Goal: Task Accomplishment & Management: Manage account settings

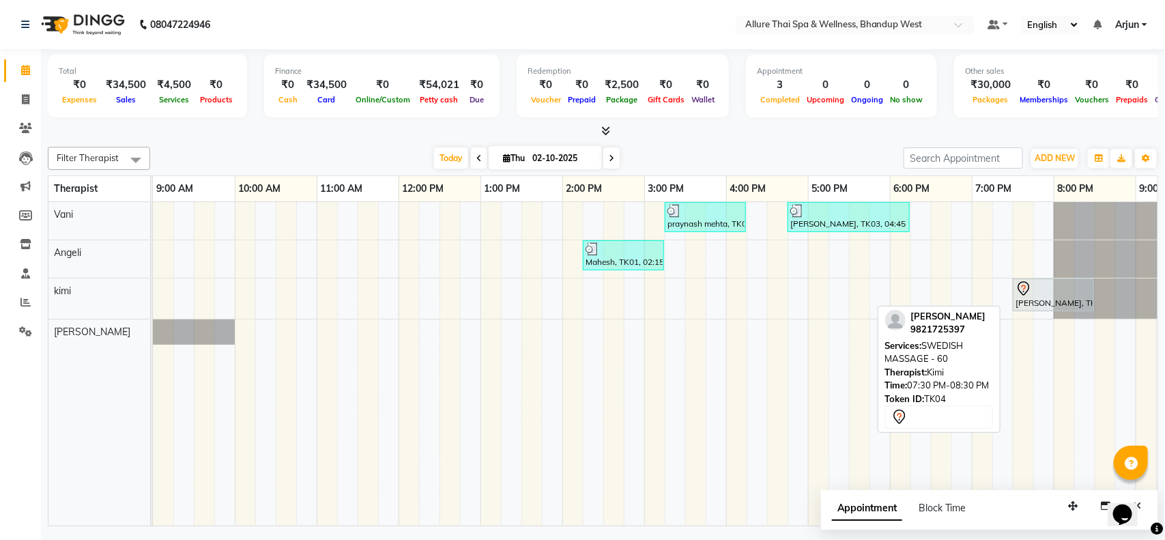
click at [1014, 300] on div "[PERSON_NAME], TK04, 07:30 PM-08:30 PM, SWEDISH MASSAGE - 60" at bounding box center [1053, 295] width 78 height 29
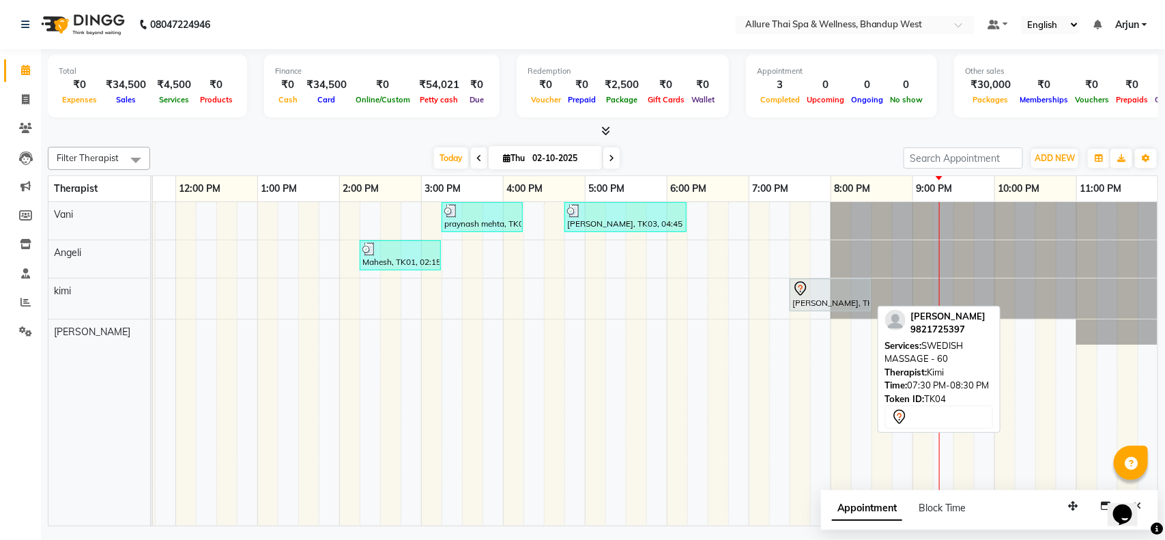
select select "7"
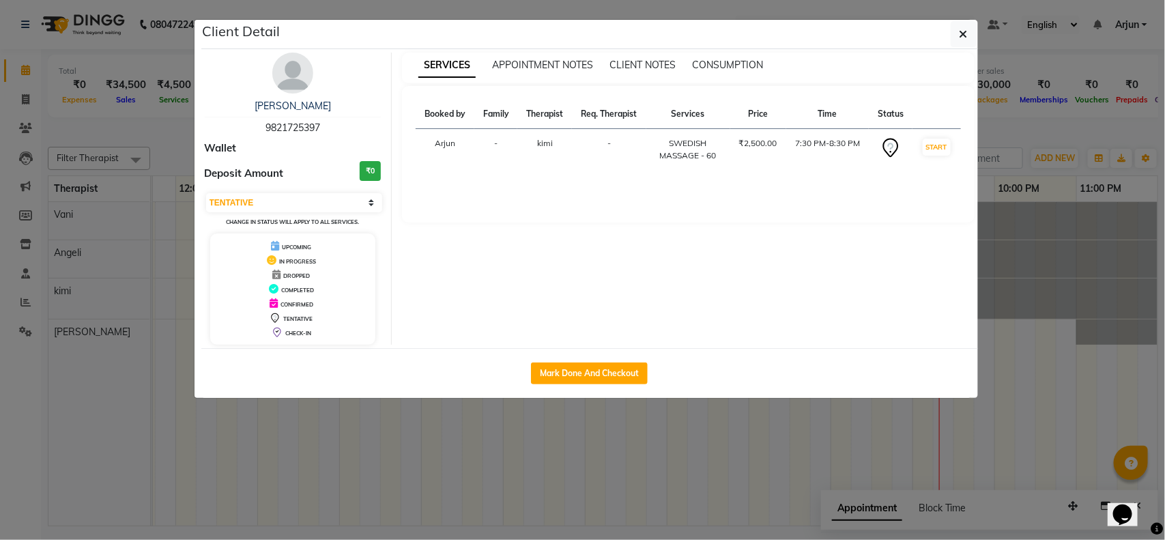
click at [1020, 244] on ngb-modal-window "Client Detail [PERSON_NAME] 9821725397 Wallet Deposit Amount ₹0 Select IN SERVI…" at bounding box center [582, 270] width 1165 height 540
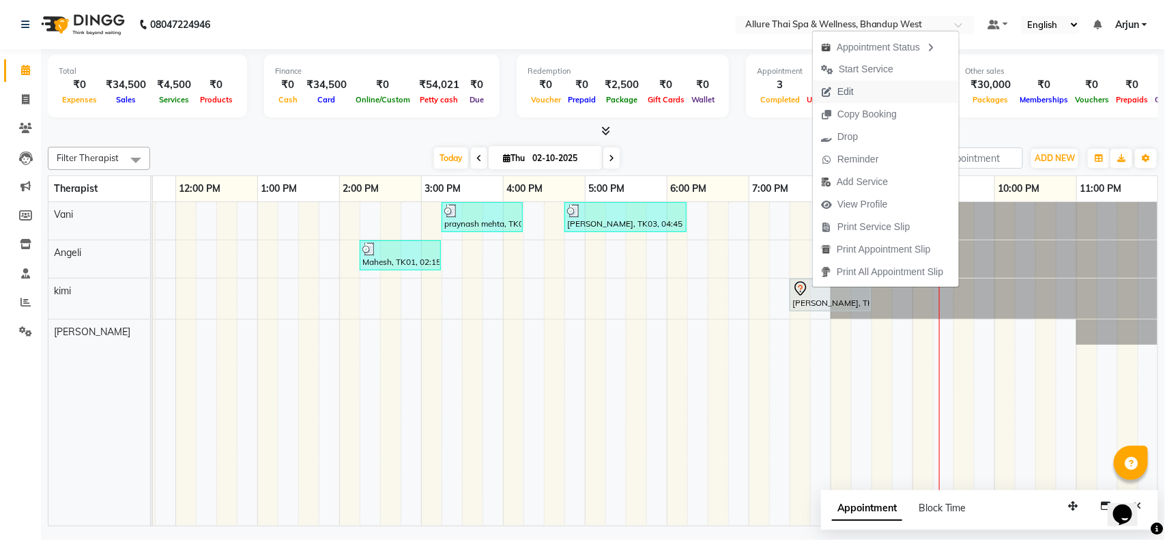
click at [848, 92] on span "Edit" at bounding box center [845, 92] width 16 height 14
select select "tentative"
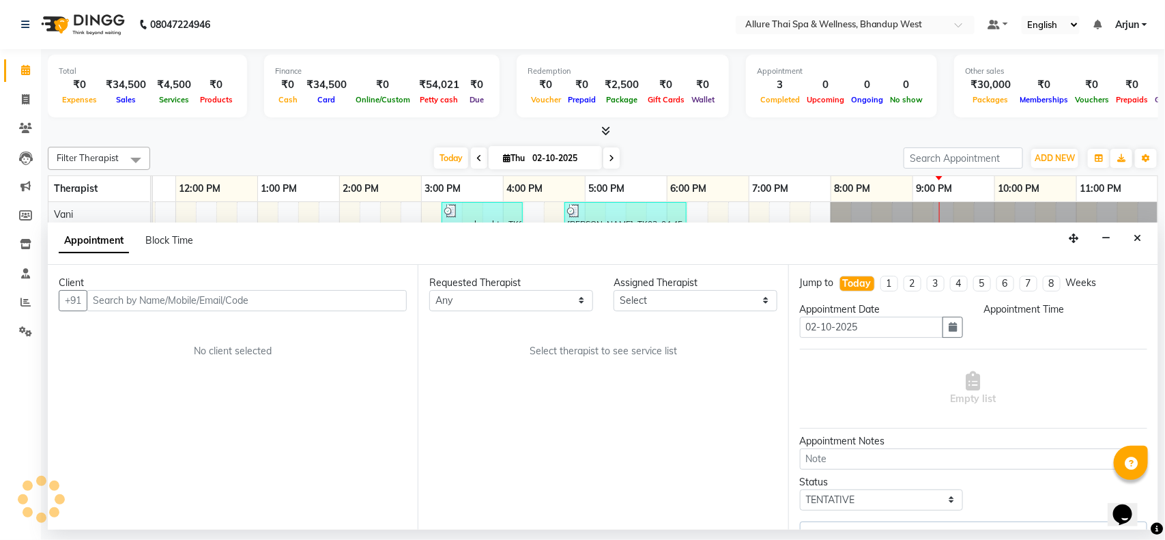
select select "86274"
select select "1170"
select select "4314"
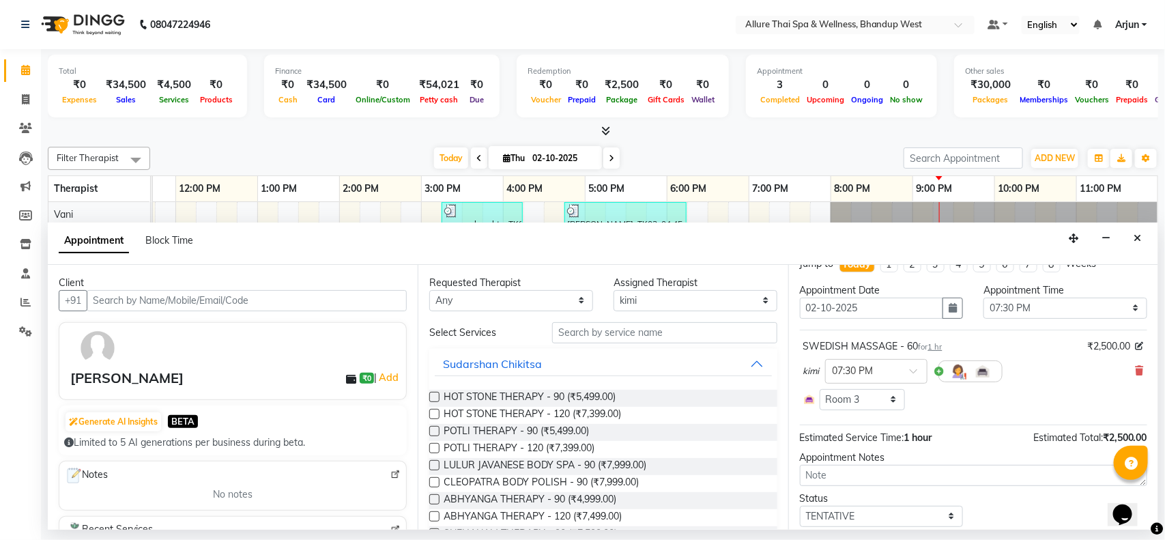
scroll to position [0, 0]
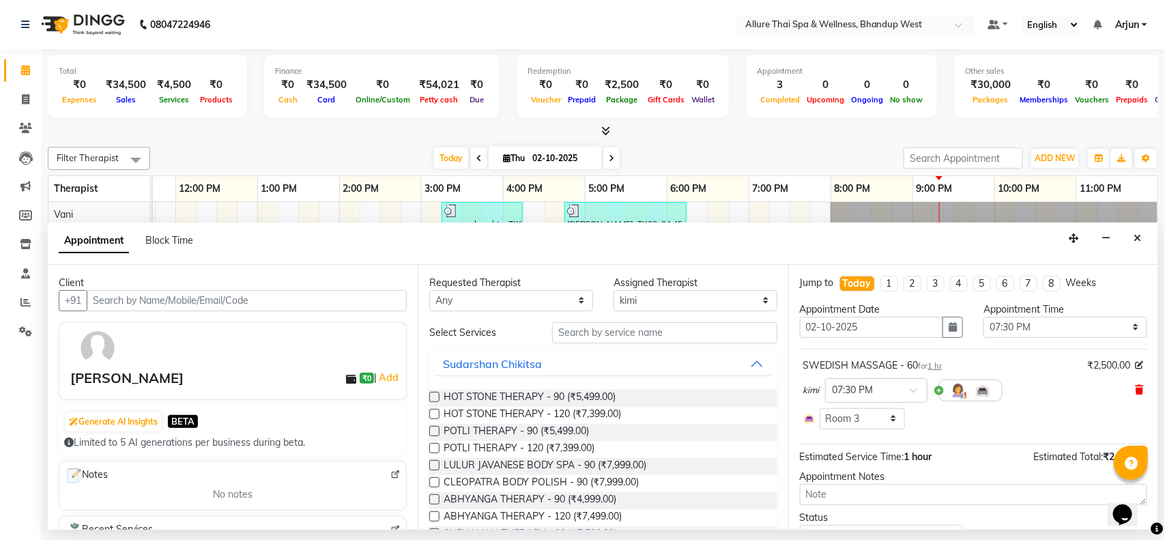
click at [1136, 386] on icon at bounding box center [1140, 390] width 8 height 10
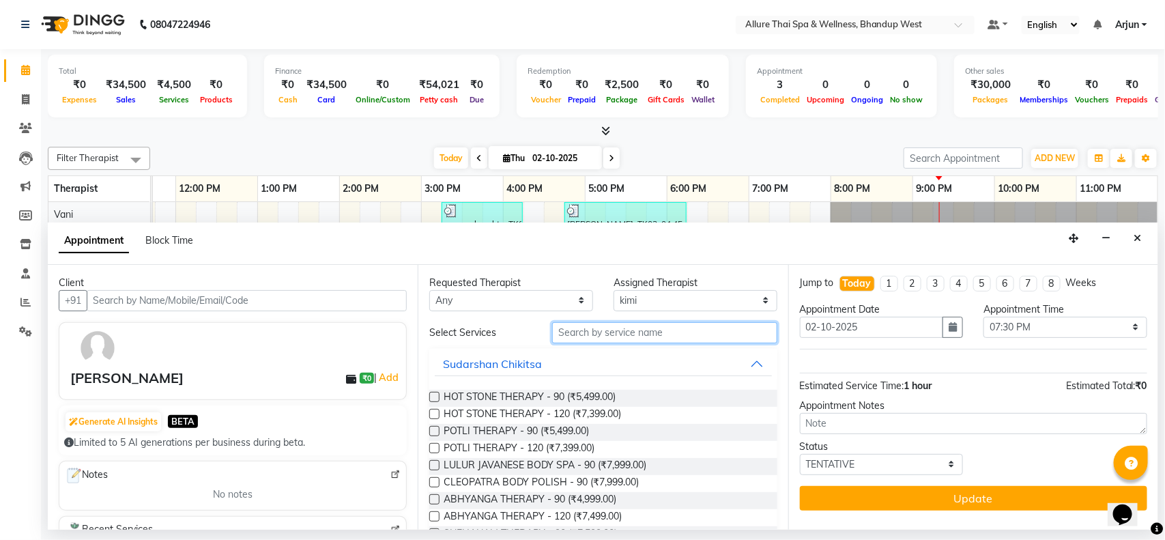
click at [652, 336] on input "text" at bounding box center [664, 332] width 225 height 21
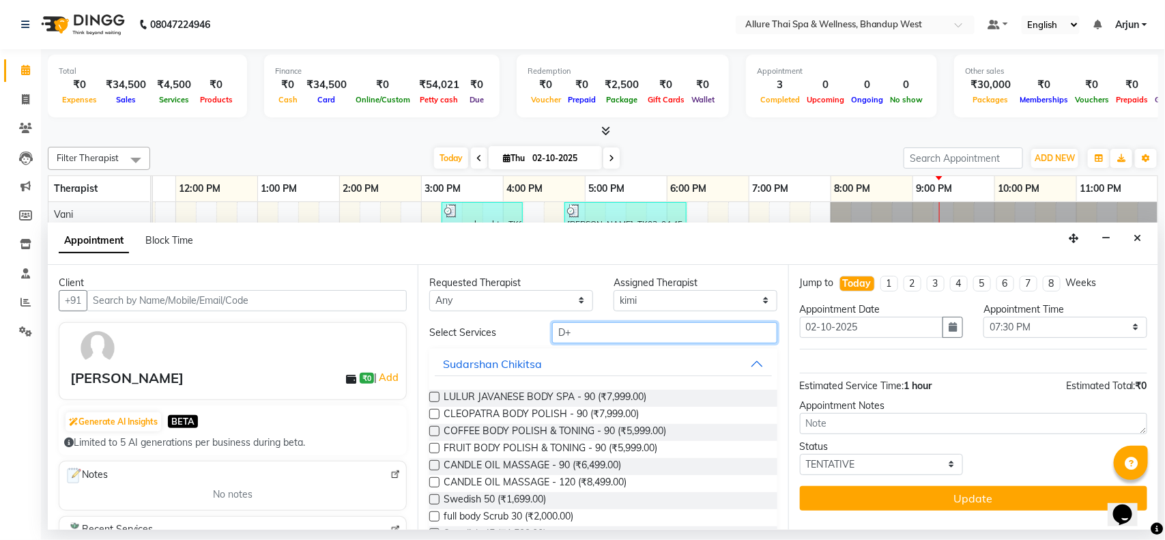
type input "D"
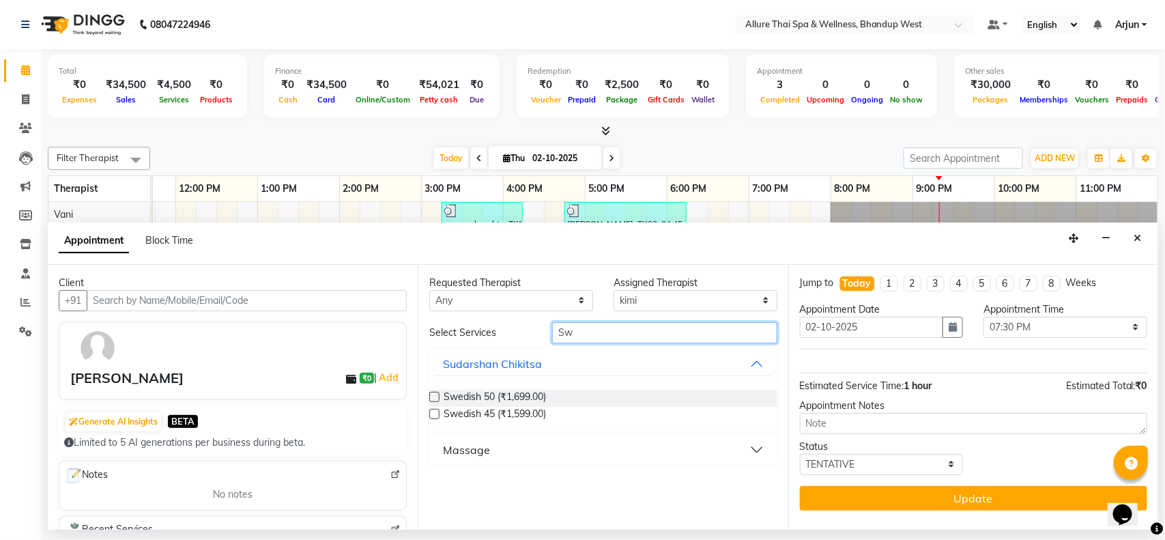
type input "Sw"
click at [749, 450] on button "Massage" at bounding box center [603, 449] width 336 height 25
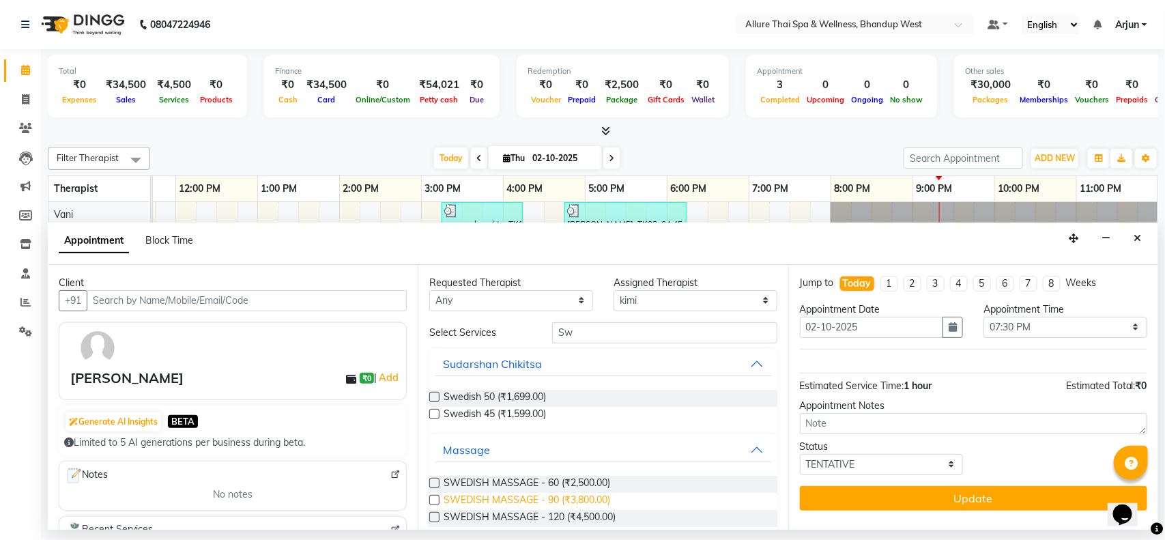
click at [599, 498] on span "SWEDISH MASSAGE - 90 (₹3,800.00)" at bounding box center [527, 501] width 167 height 17
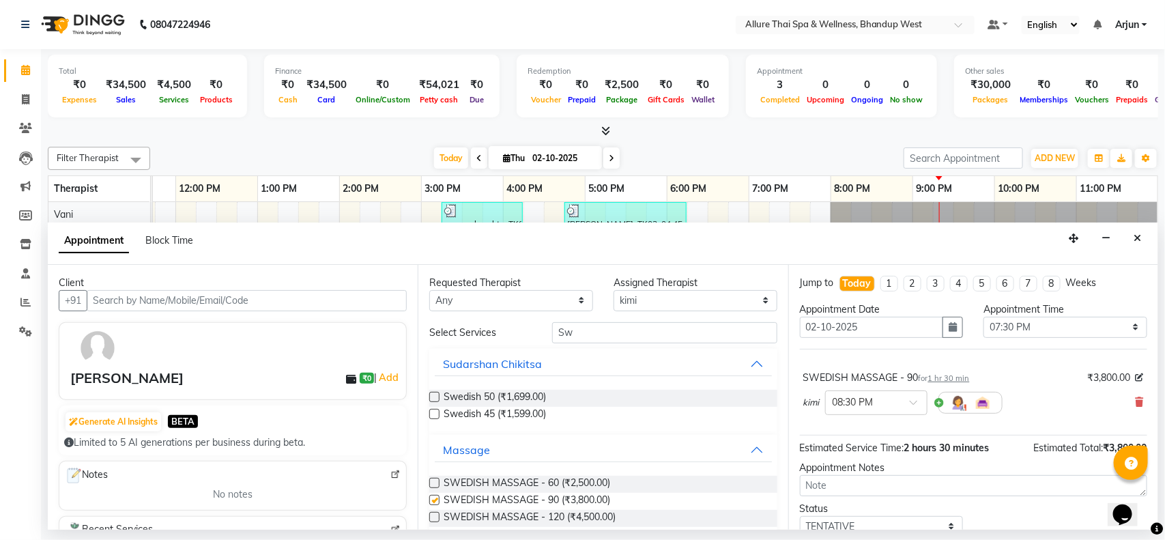
checkbox input "false"
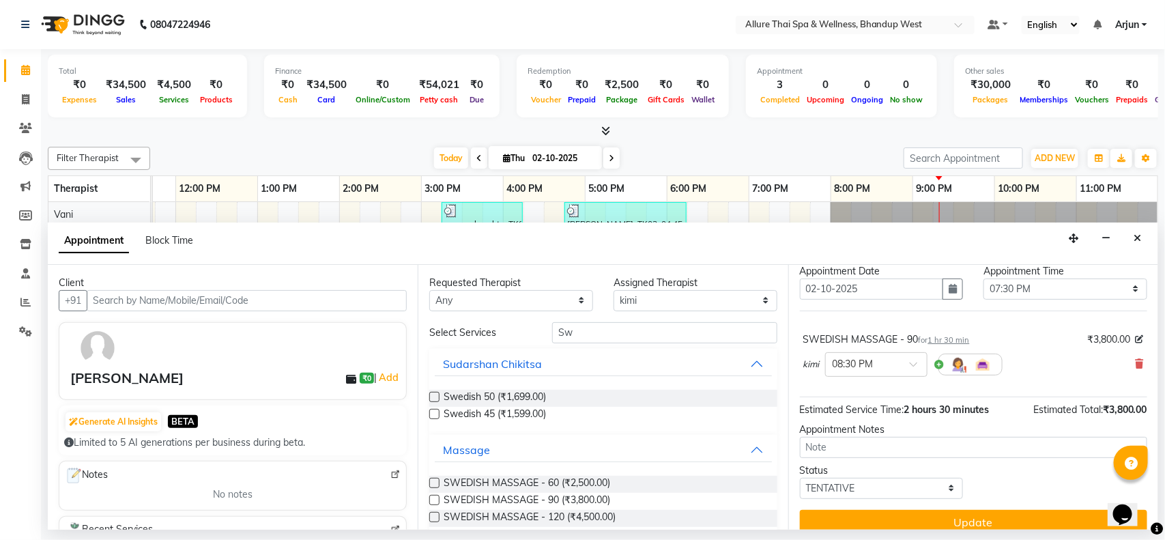
scroll to position [55, 0]
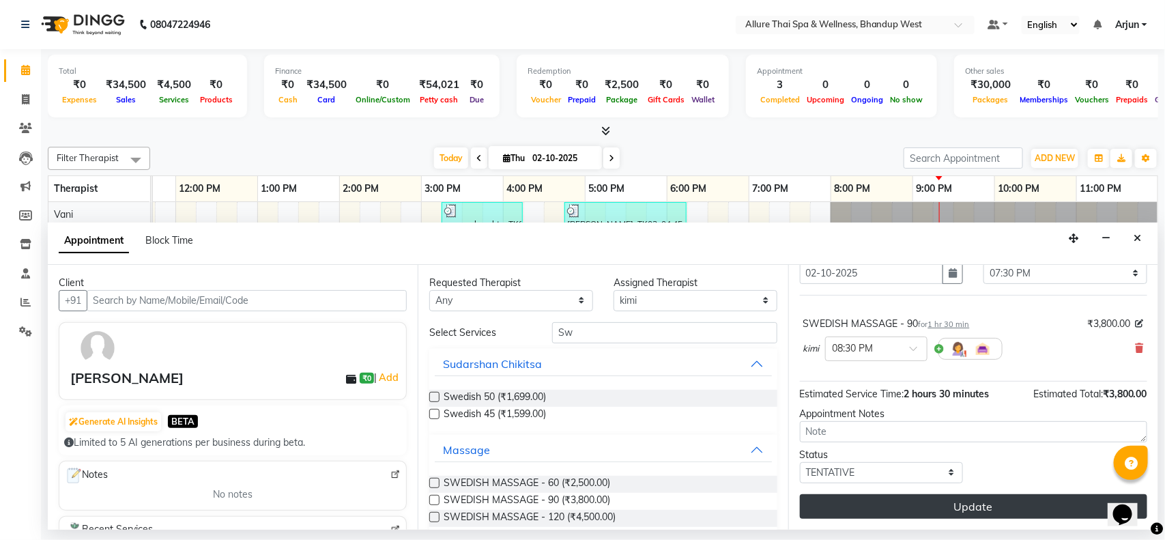
click at [949, 502] on button "Update" at bounding box center [973, 506] width 347 height 25
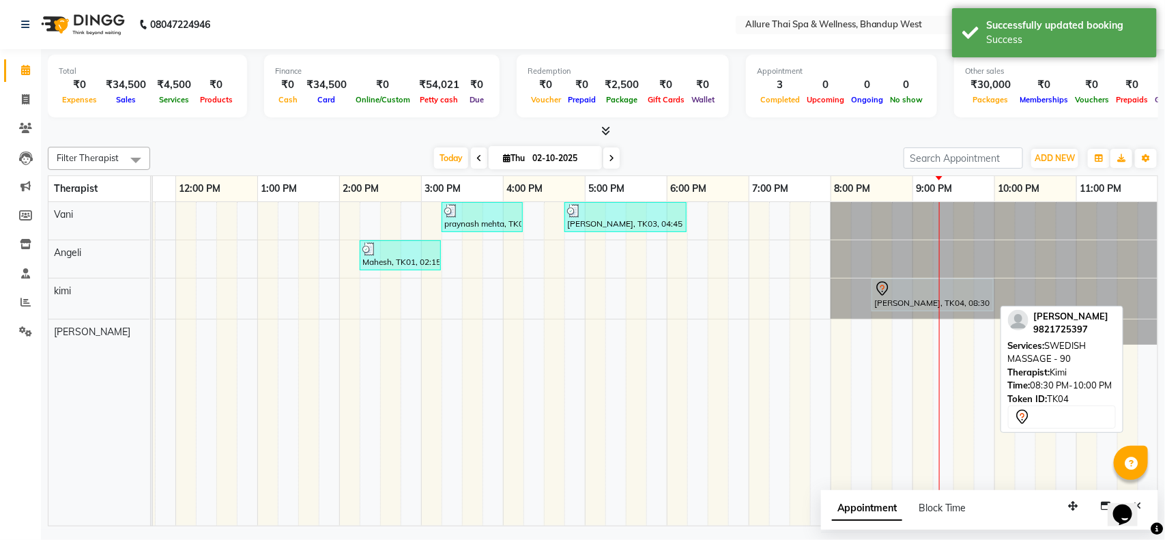
click at [903, 300] on div "[PERSON_NAME], TK04, 08:30 PM-10:00 PM, SWEDISH MASSAGE - 90" at bounding box center [932, 295] width 119 height 29
select select "7"
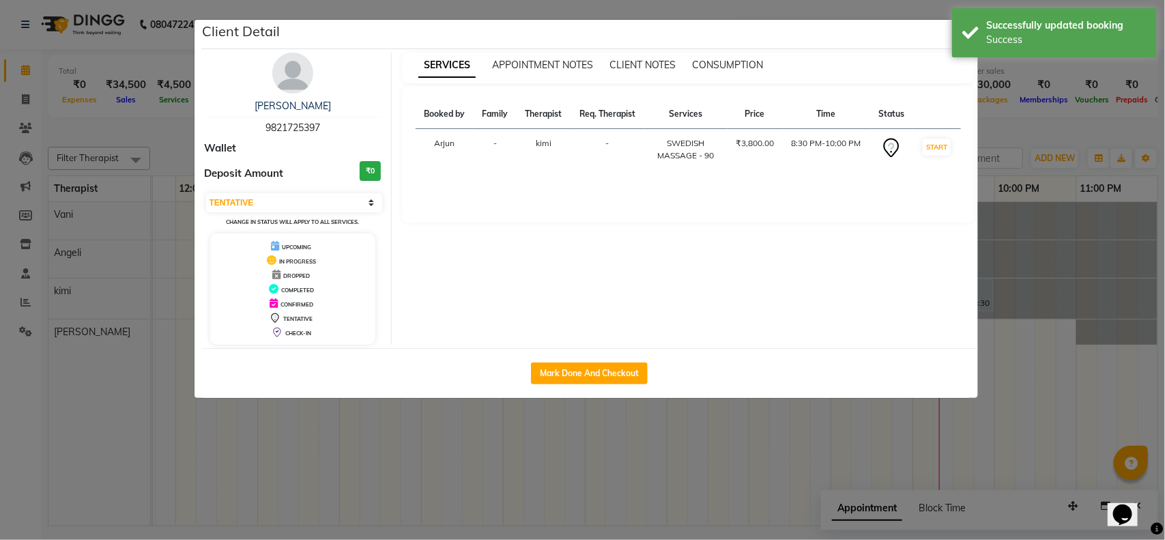
click at [1011, 270] on ngb-modal-window "Client Detail [PERSON_NAME] 9821725397 Wallet Deposit Amount ₹0 Select IN SERVI…" at bounding box center [582, 270] width 1165 height 540
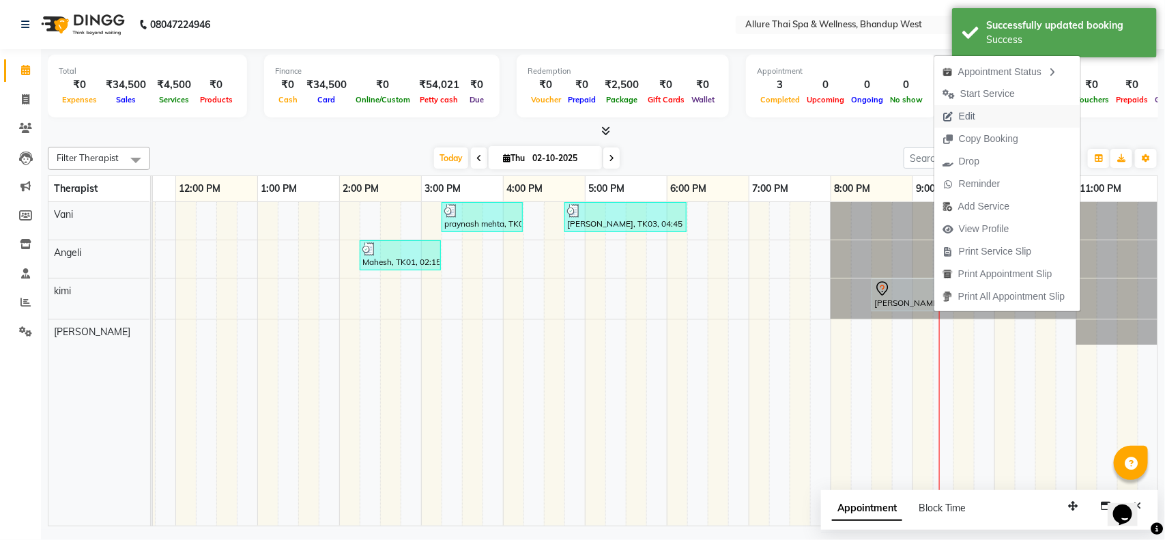
click at [971, 111] on span "Edit" at bounding box center [967, 116] width 16 height 14
select select "86274"
select select "1230"
select select "tentative"
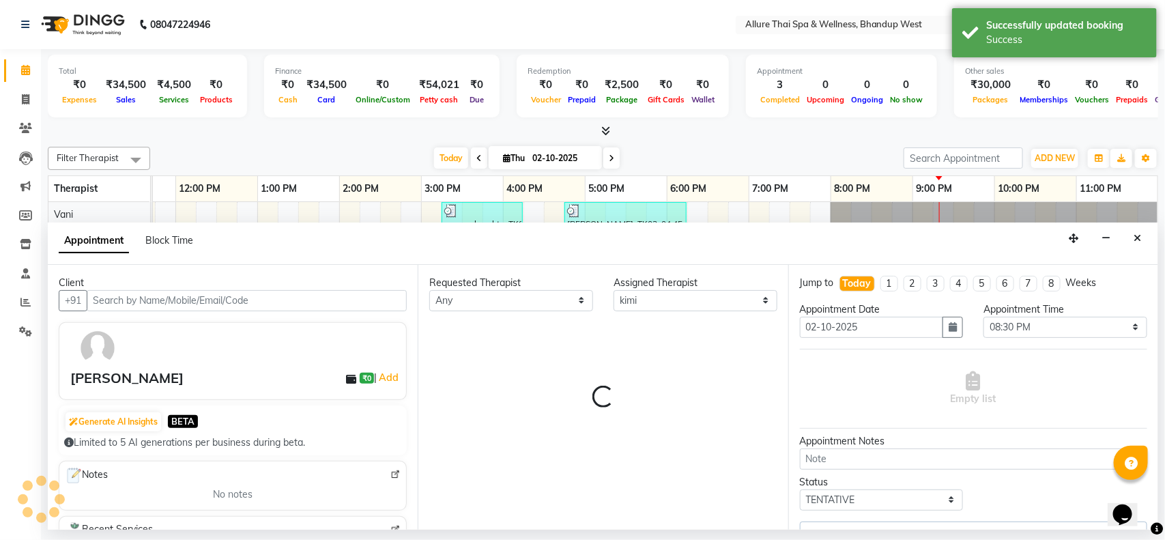
scroll to position [0, 223]
select select "4339"
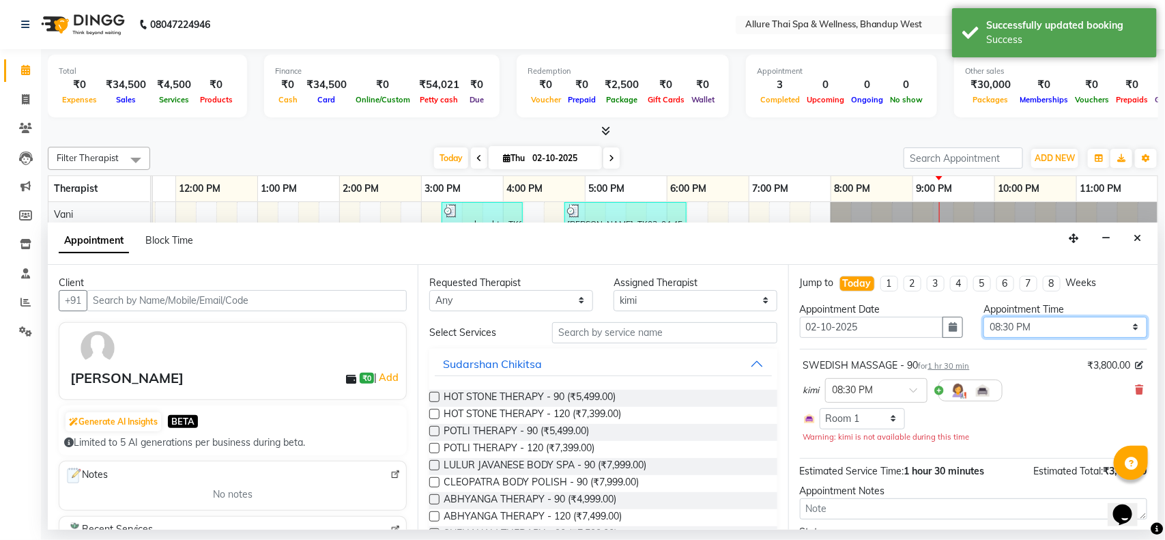
click at [1124, 325] on select "Select 10:00 AM 10:15 AM 10:30 AM 10:45 AM 11:00 AM 11:15 AM 11:30 AM 11:45 AM …" at bounding box center [1066, 327] width 164 height 21
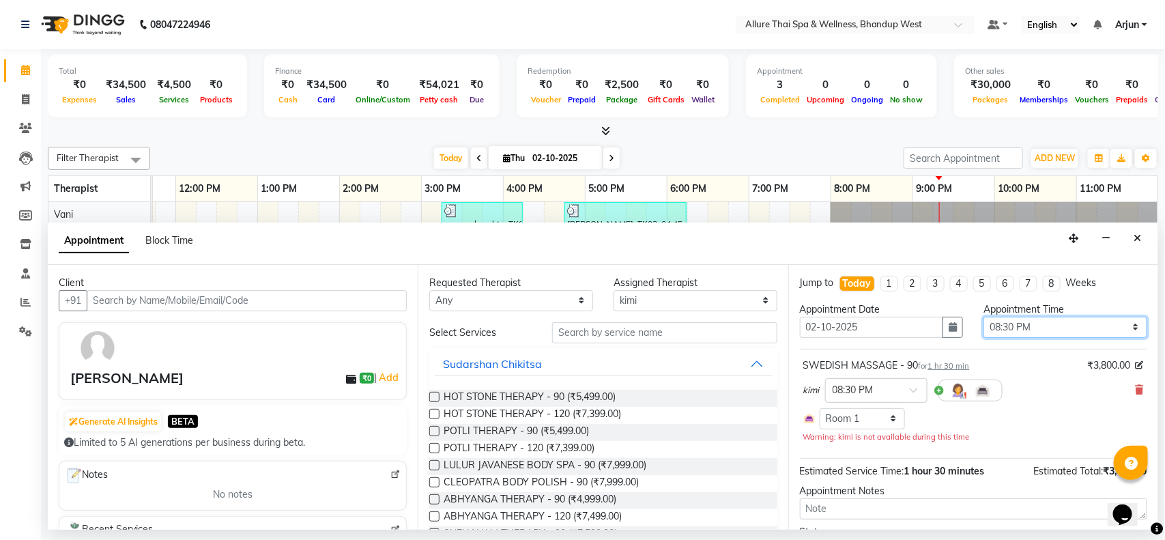
select select "1170"
click at [984, 317] on select "Select 10:00 AM 10:15 AM 10:30 AM 10:45 AM 11:00 AM 11:15 AM 11:30 AM 11:45 AM …" at bounding box center [1066, 327] width 164 height 21
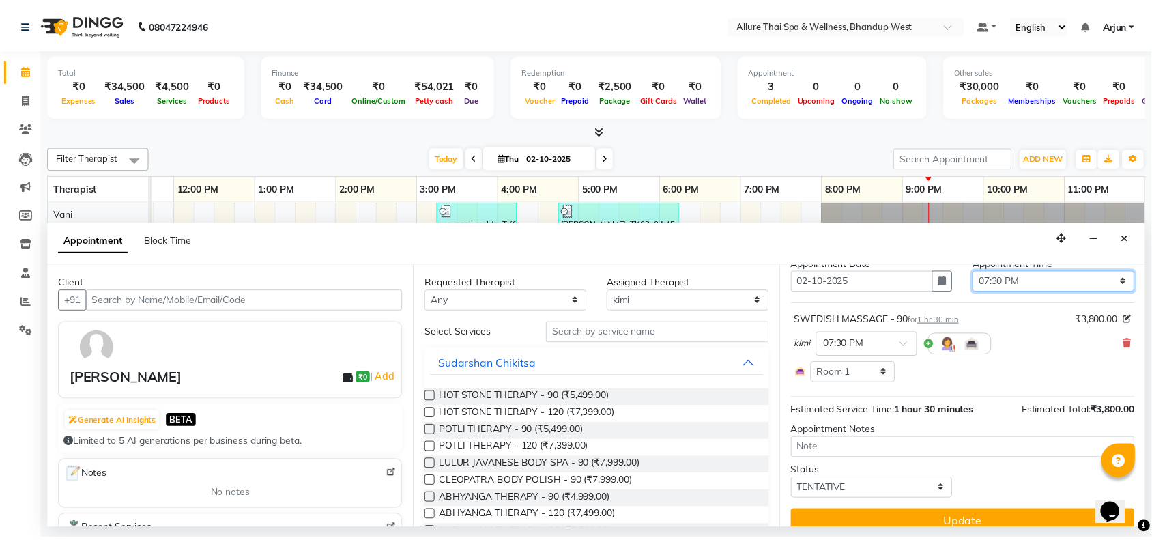
scroll to position [63, 0]
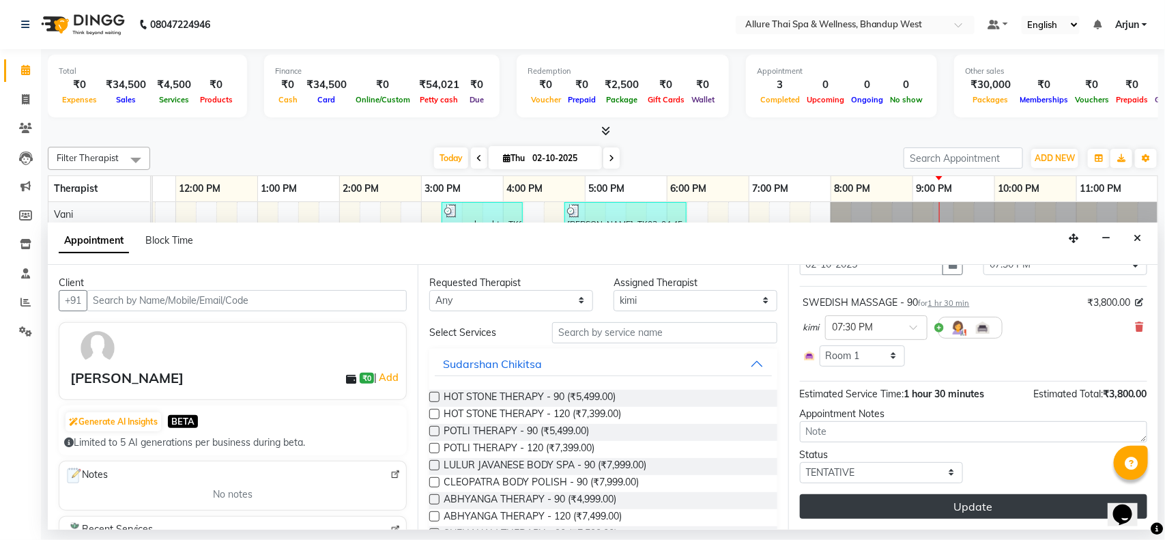
click at [932, 500] on button "Update" at bounding box center [973, 506] width 347 height 25
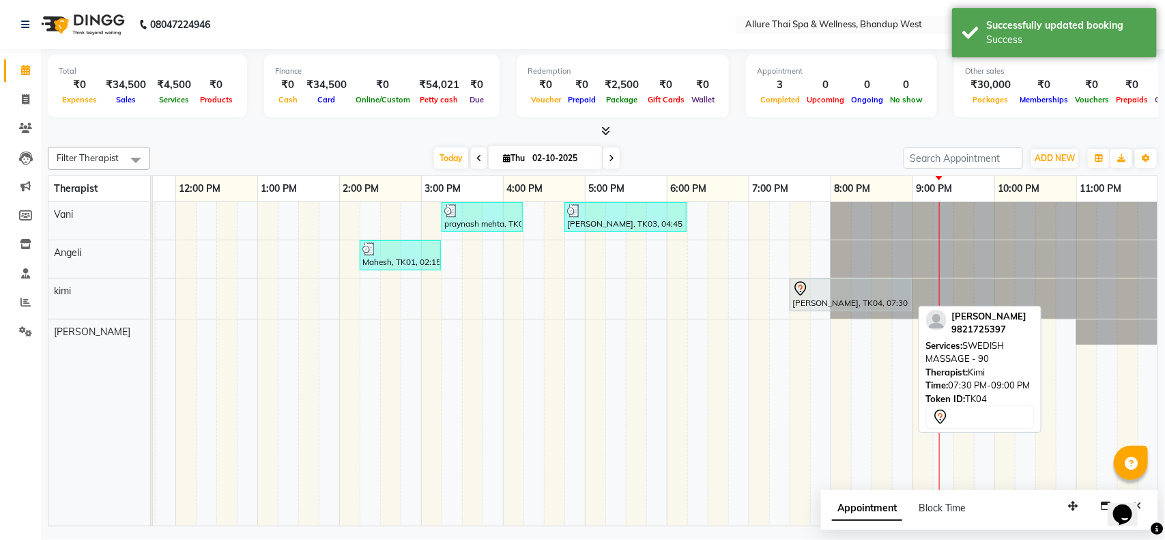
click at [852, 297] on div at bounding box center [850, 289] width 117 height 16
select select "7"
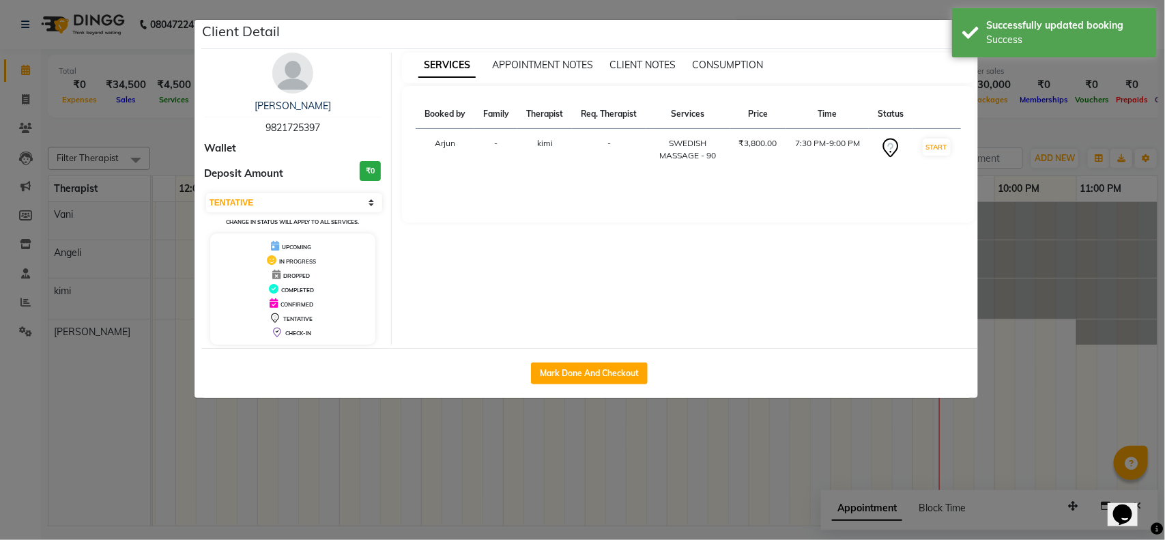
click at [1076, 202] on ngb-modal-window "Client Detail [PERSON_NAME] 9821725397 Wallet Deposit Amount ₹0 Select IN SERVI…" at bounding box center [582, 270] width 1165 height 540
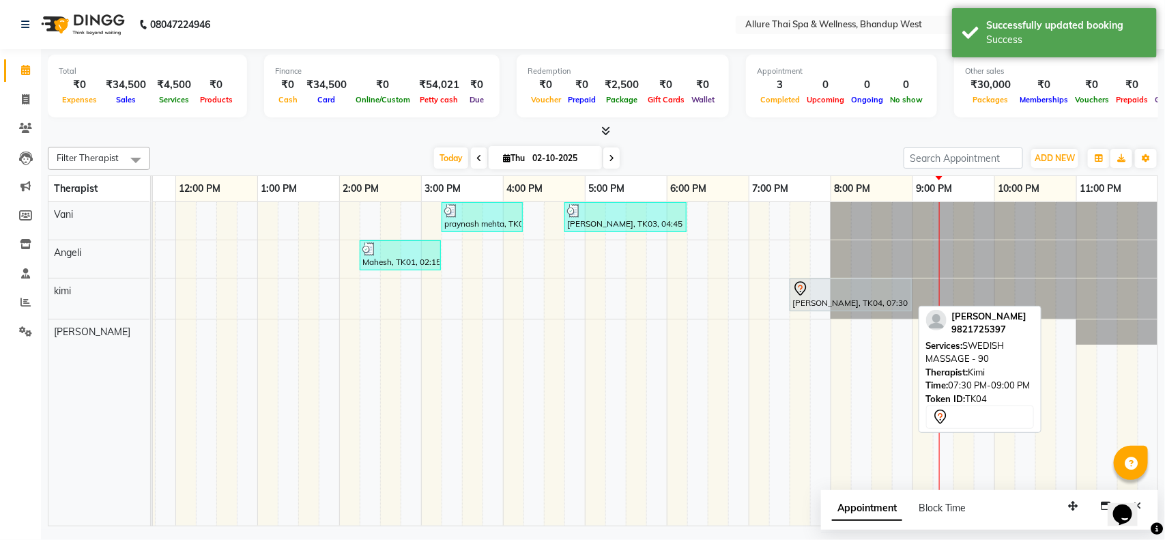
click at [863, 291] on div at bounding box center [850, 289] width 117 height 16
select select "7"
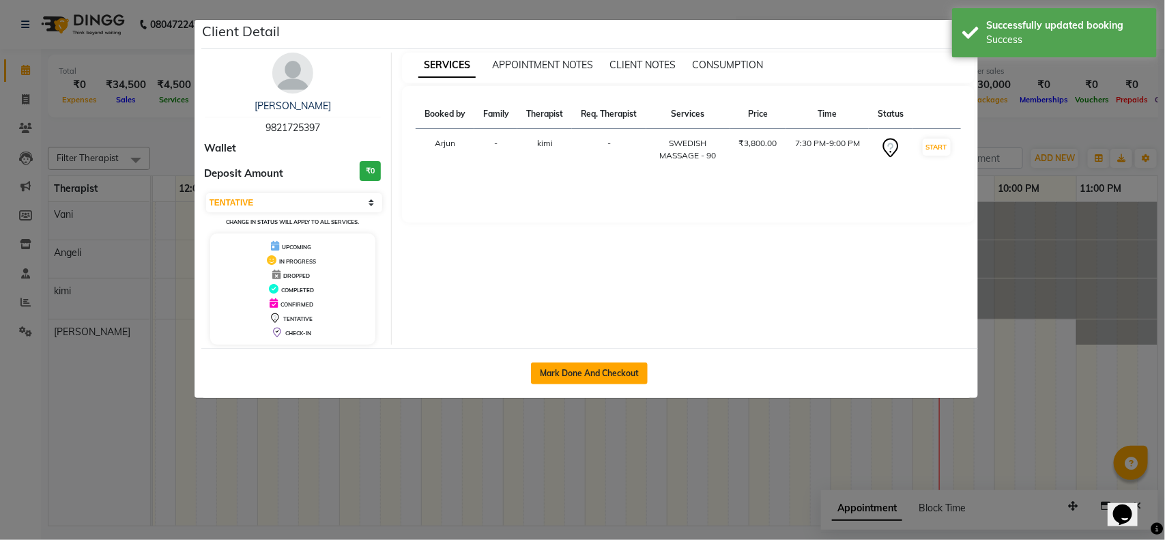
click at [630, 369] on button "Mark Done And Checkout" at bounding box center [589, 373] width 117 height 22
select select "service"
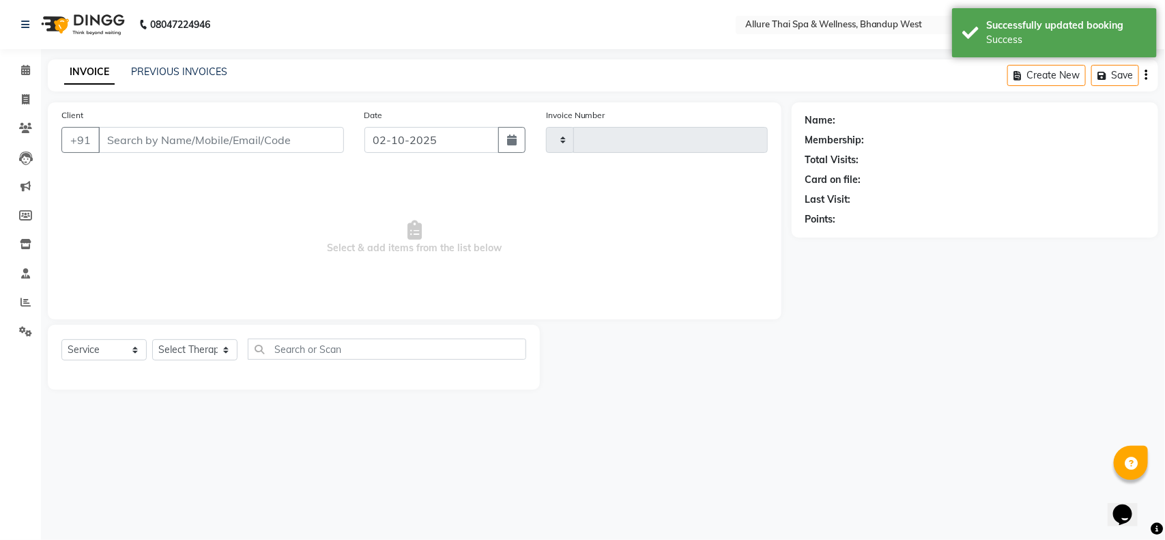
type input "0465"
select select "8527"
select select "package"
type input "9821725397"
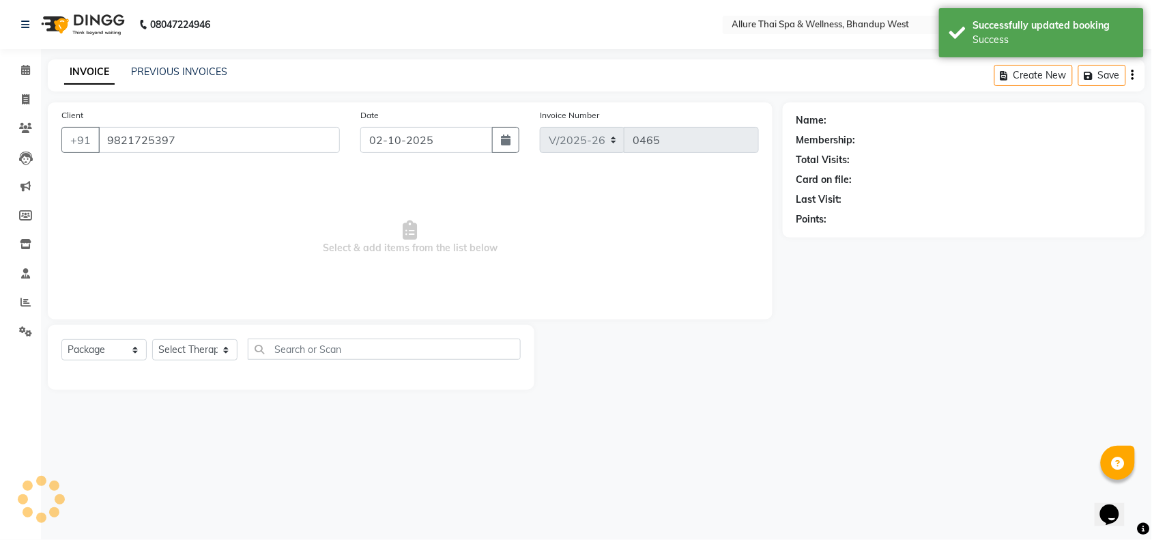
select select "86274"
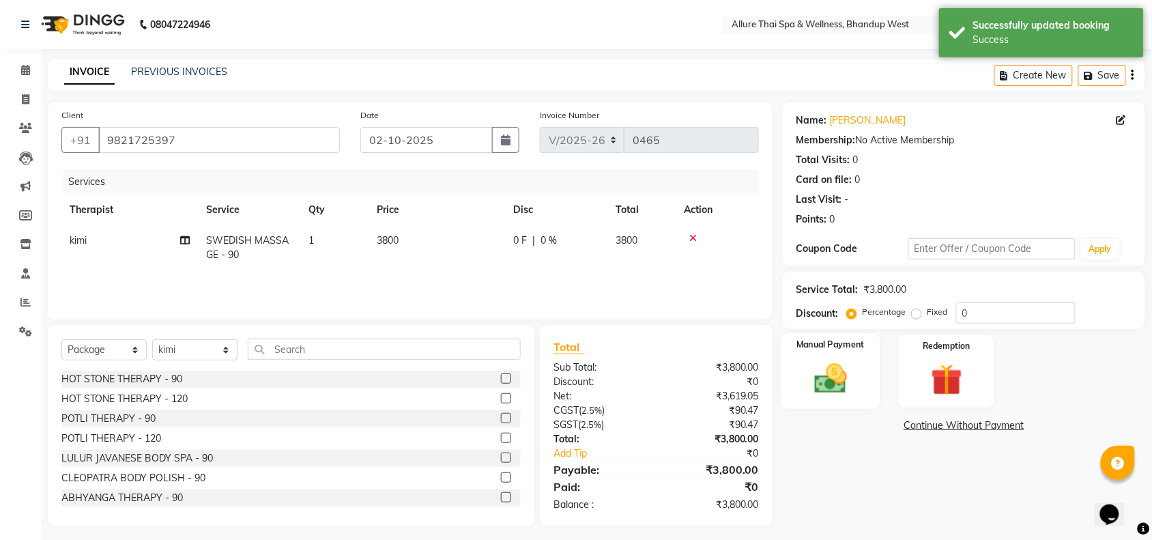
click at [838, 349] on label "Manual Payment" at bounding box center [830, 345] width 68 height 13
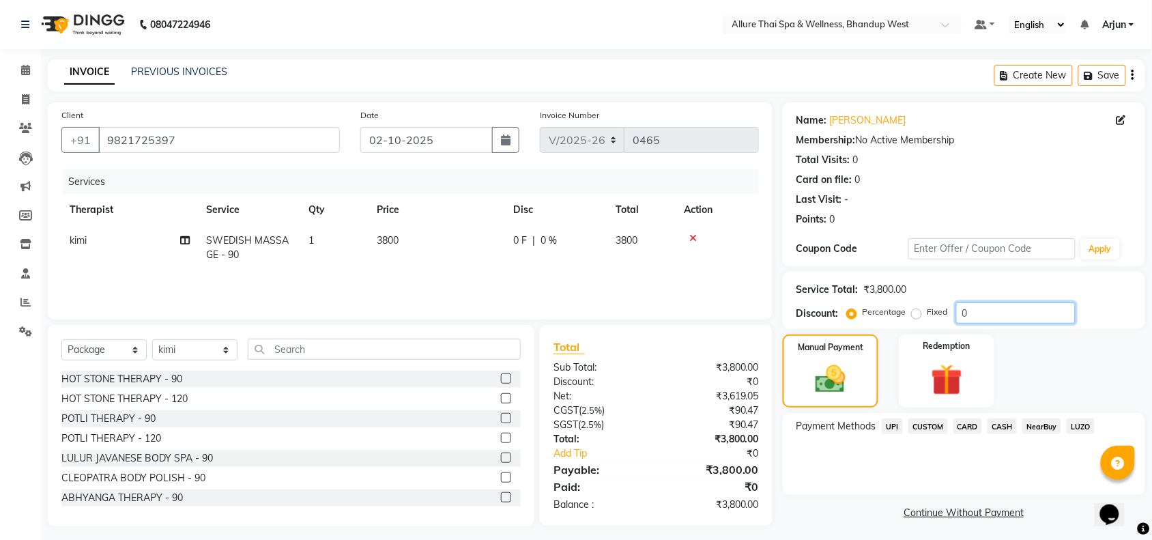
click at [987, 307] on input "0" at bounding box center [1015, 312] width 119 height 21
click at [928, 309] on label "Fixed" at bounding box center [938, 312] width 20 height 12
click at [915, 309] on input "Fixed" at bounding box center [920, 312] width 10 height 10
radio input "true"
click at [1001, 315] on input "0" at bounding box center [1015, 312] width 119 height 21
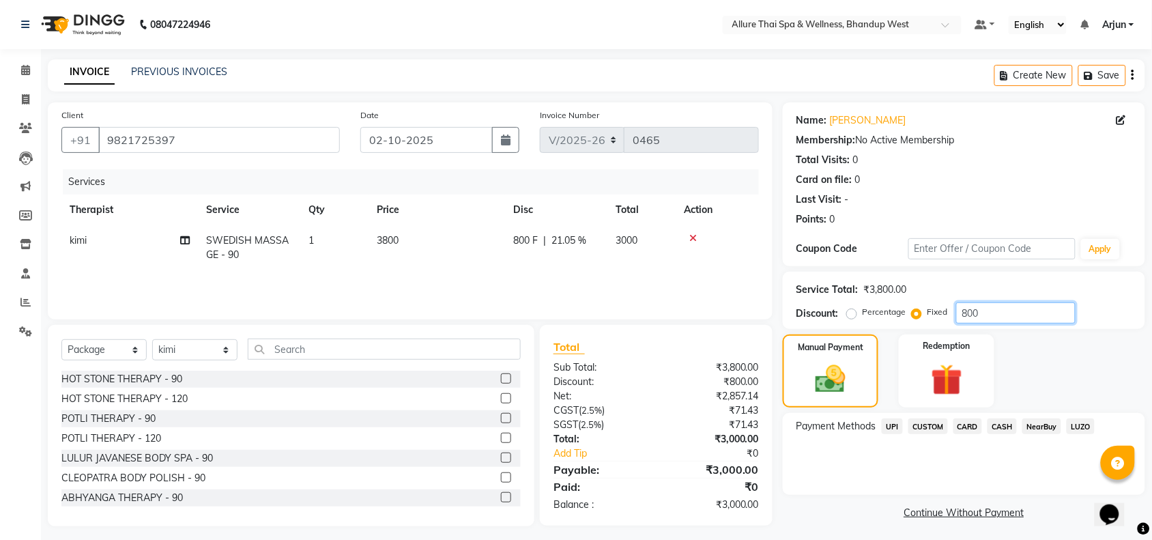
type input "800"
click at [995, 425] on span "CASH" at bounding box center [1002, 426] width 29 height 16
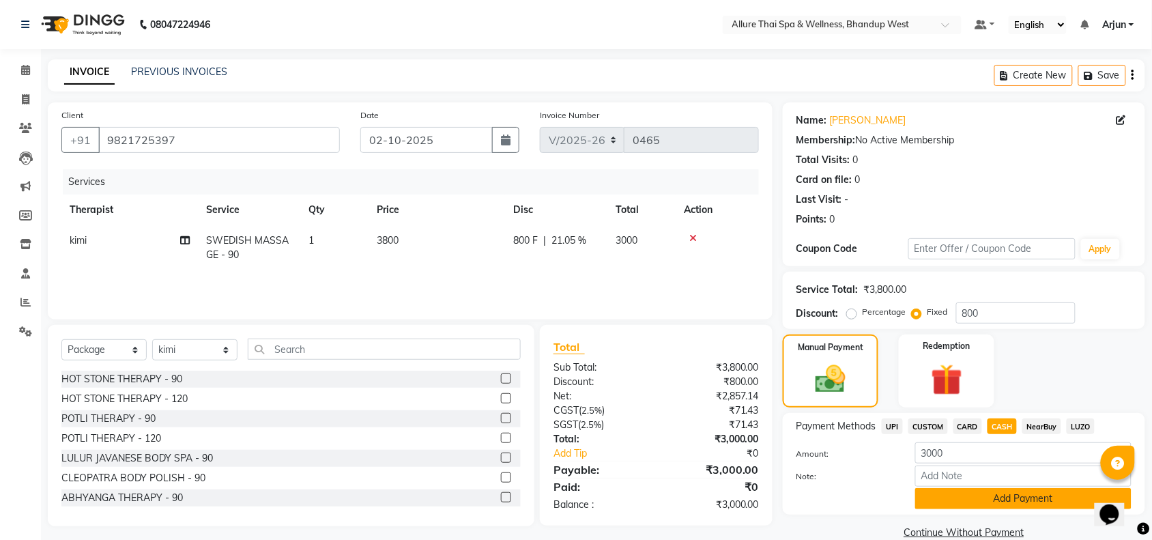
click at [971, 492] on button "Add Payment" at bounding box center [1023, 498] width 216 height 21
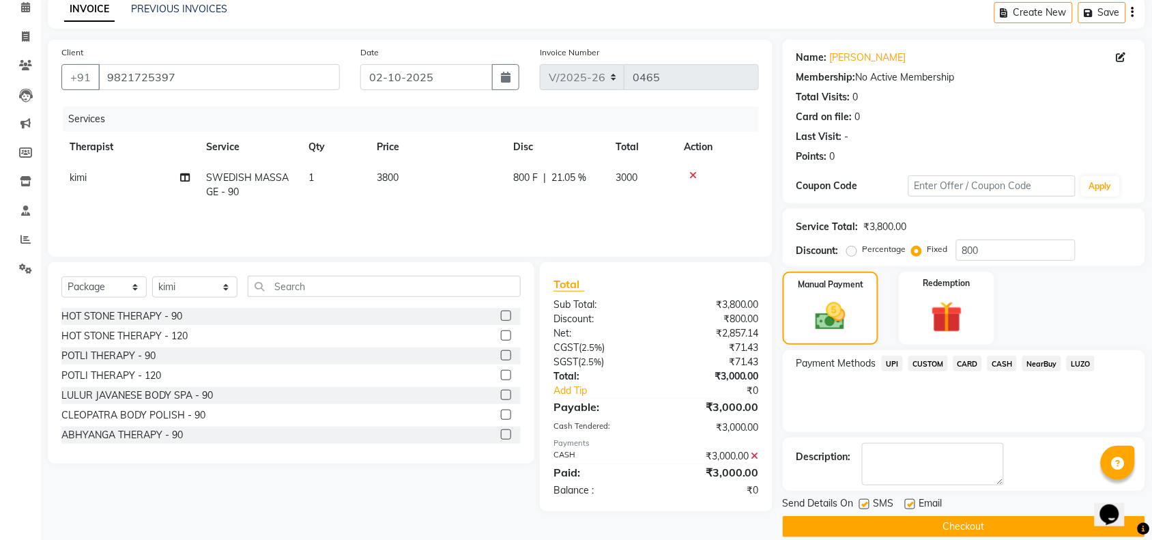
scroll to position [81, 0]
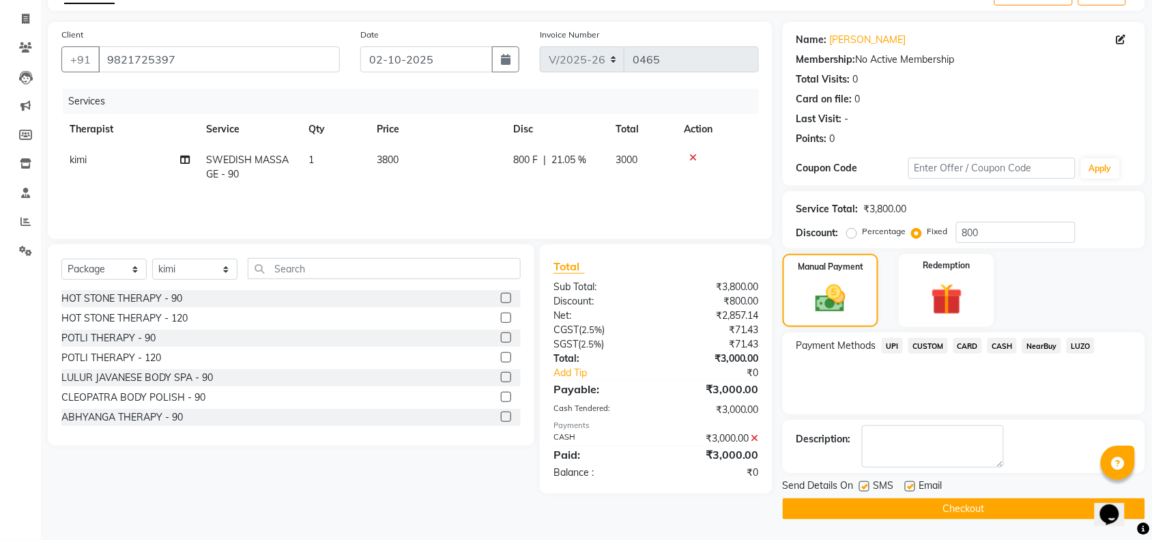
click at [868, 487] on label at bounding box center [864, 486] width 10 height 10
click at [868, 487] on input "checkbox" at bounding box center [863, 487] width 9 height 9
checkbox input "false"
click at [912, 502] on button "Checkout" at bounding box center [964, 508] width 362 height 21
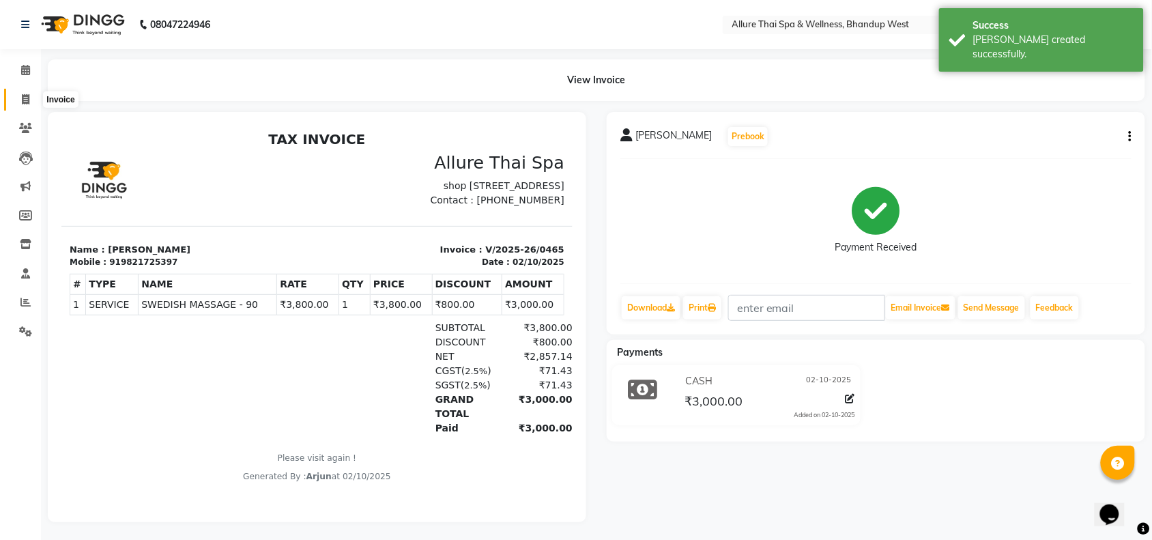
click at [29, 93] on span at bounding box center [26, 100] width 24 height 16
select select "8527"
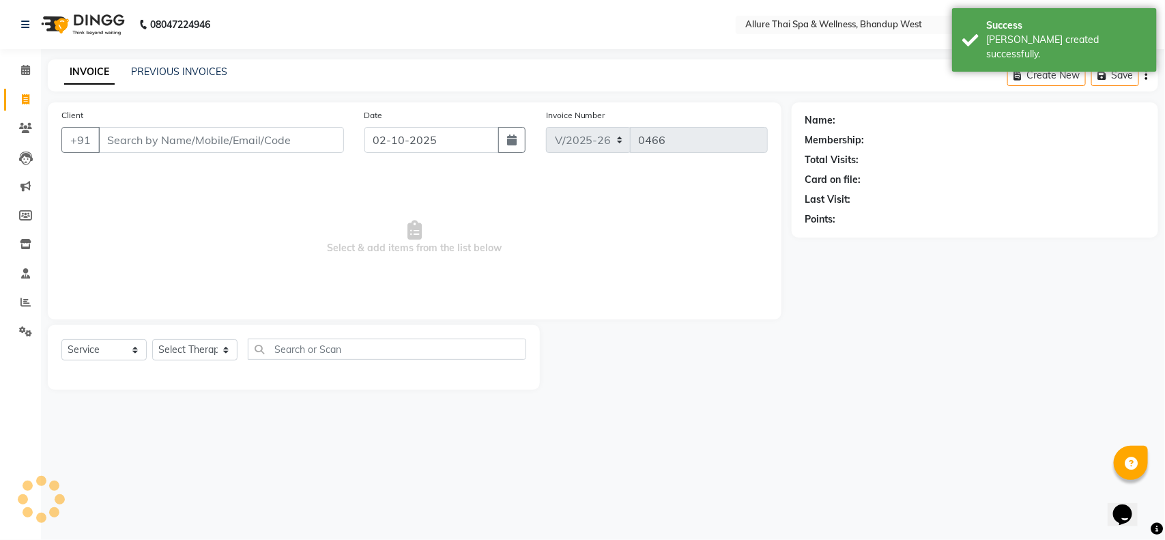
select select "package"
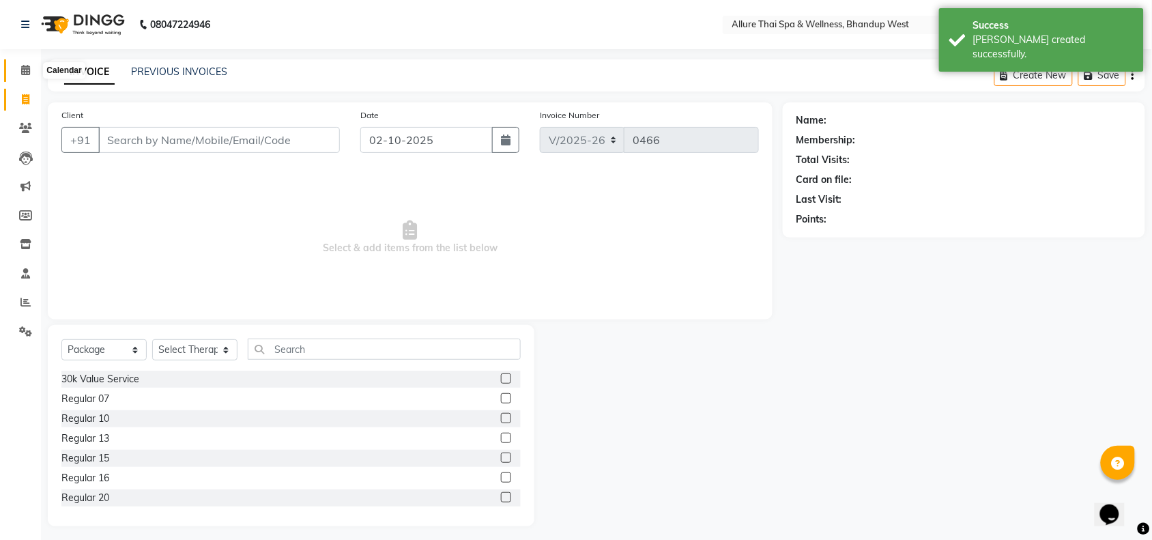
click at [27, 66] on icon at bounding box center [25, 70] width 9 height 10
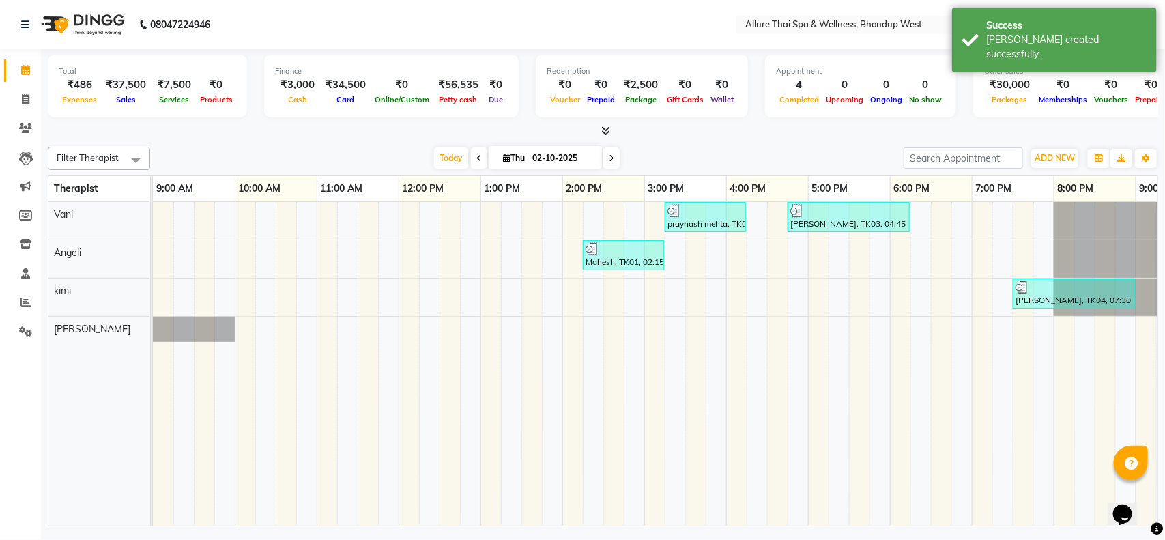
click at [902, 326] on div "praynash mehta, TK02, 03:15 PM-04:15 PM, SWEDISH MASSAGE - 60 [PERSON_NAME], TK…" at bounding box center [767, 364] width 1229 height 324
select select "89385"
select select "1080"
select select "tentative"
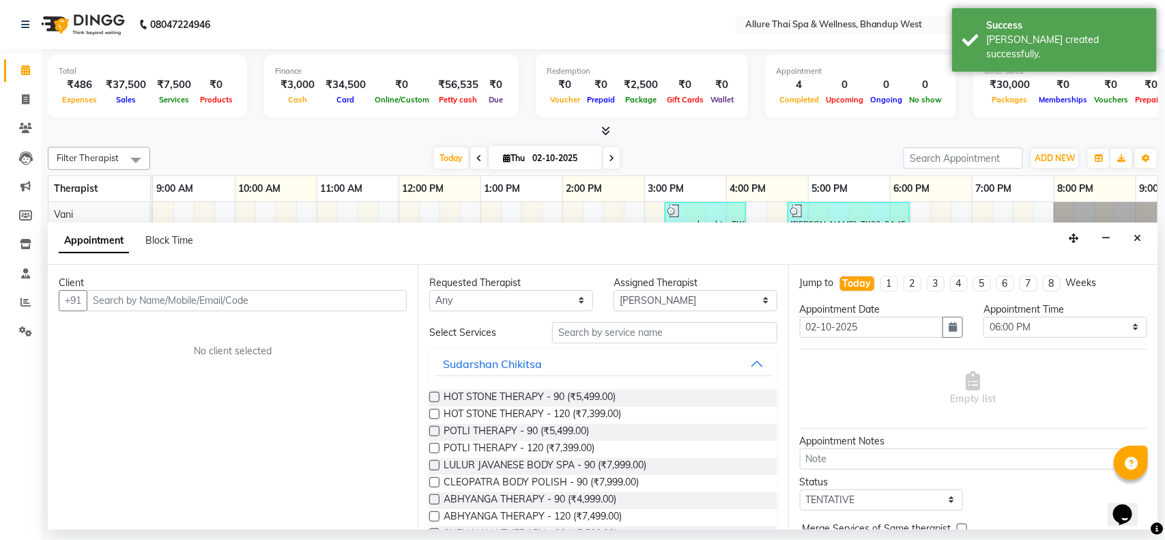
click at [341, 137] on div at bounding box center [603, 131] width 1110 height 14
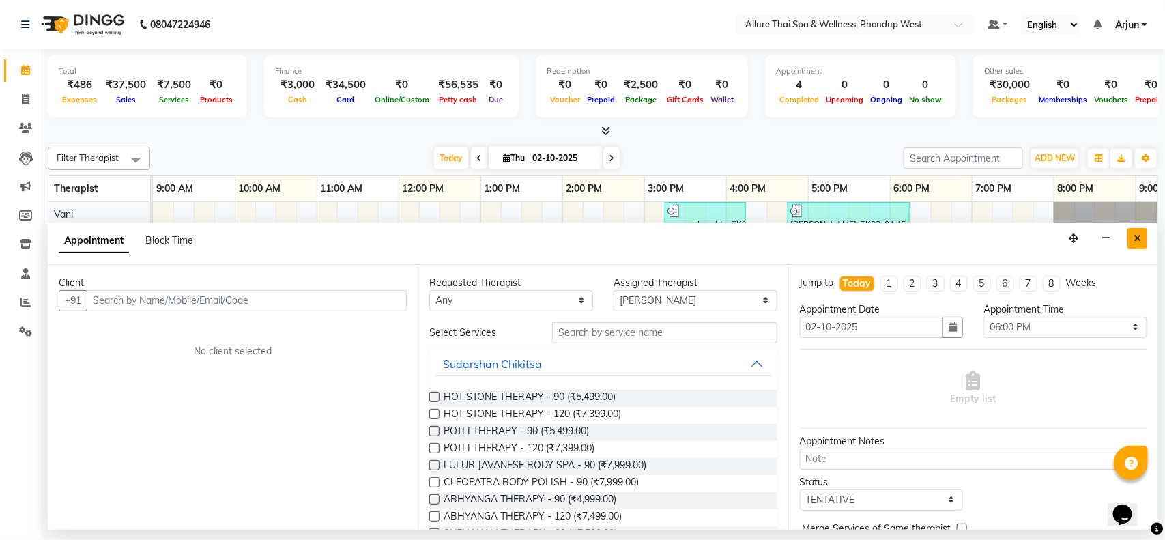
click at [1142, 238] on button "Close" at bounding box center [1138, 238] width 20 height 21
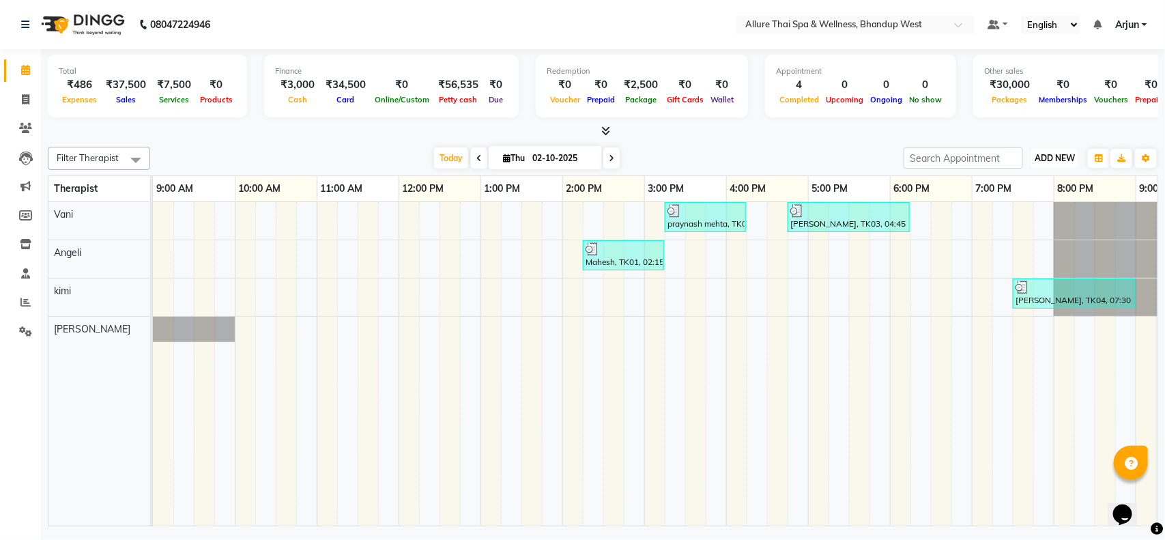
click at [1058, 164] on button "ADD NEW Toggle Dropdown" at bounding box center [1054, 158] width 47 height 19
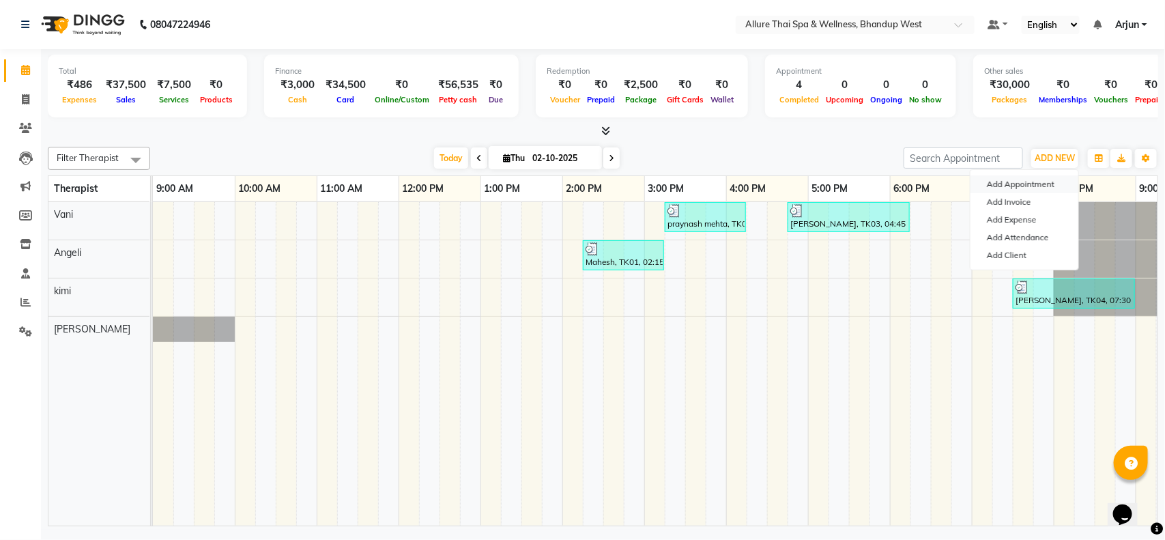
click at [1039, 182] on button "Add Appointment" at bounding box center [1025, 184] width 108 height 18
select select "600"
select select "tentative"
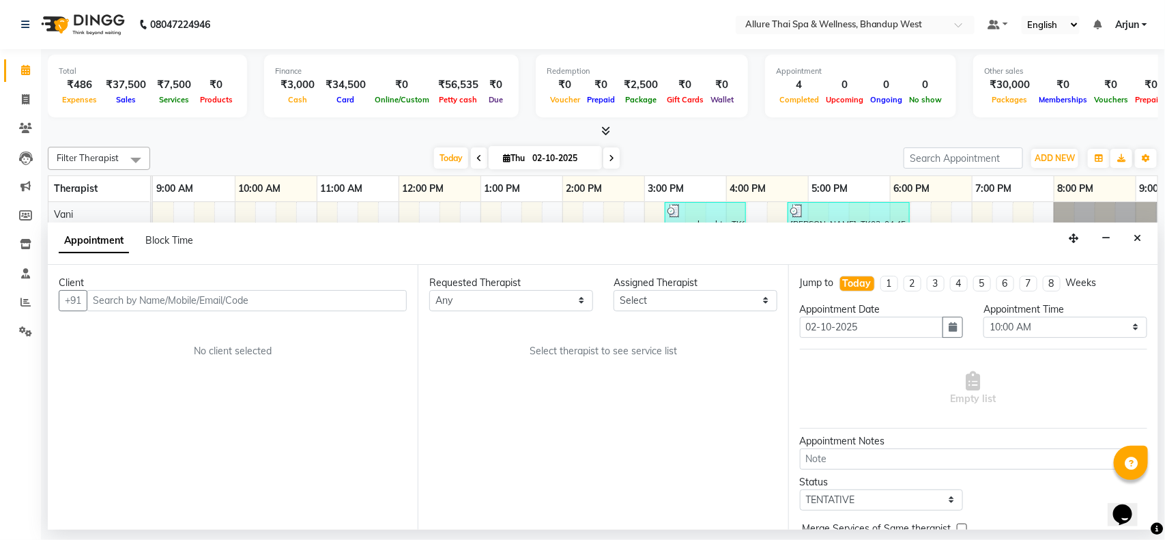
click at [314, 306] on input "text" at bounding box center [247, 300] width 320 height 21
click at [330, 296] on input "text" at bounding box center [247, 300] width 320 height 21
click at [1137, 236] on icon "Close" at bounding box center [1138, 238] width 8 height 10
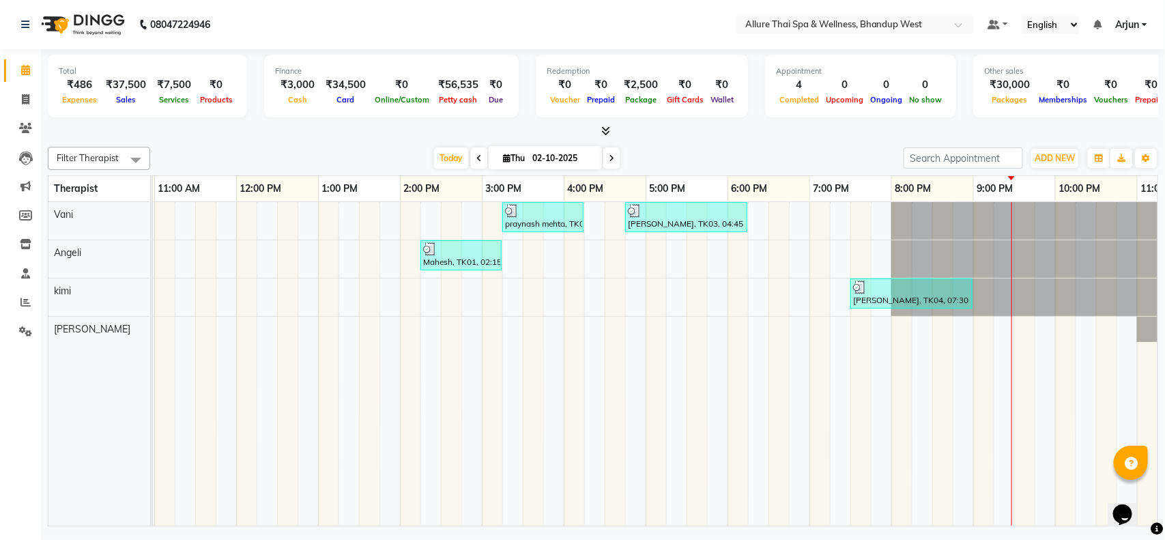
scroll to position [0, 209]
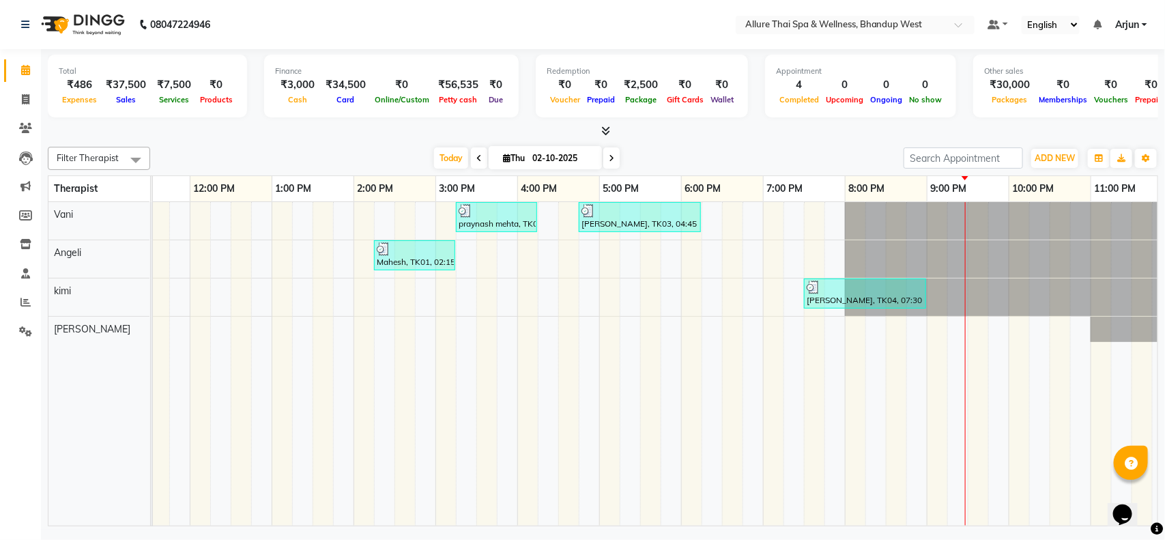
click at [956, 328] on div "praynash mehta, TK02, 03:15 PM-04:15 PM, SWEDISH MASSAGE - 60 [PERSON_NAME], TK…" at bounding box center [558, 364] width 1229 height 324
select select "89385"
select select "1275"
select select "tentative"
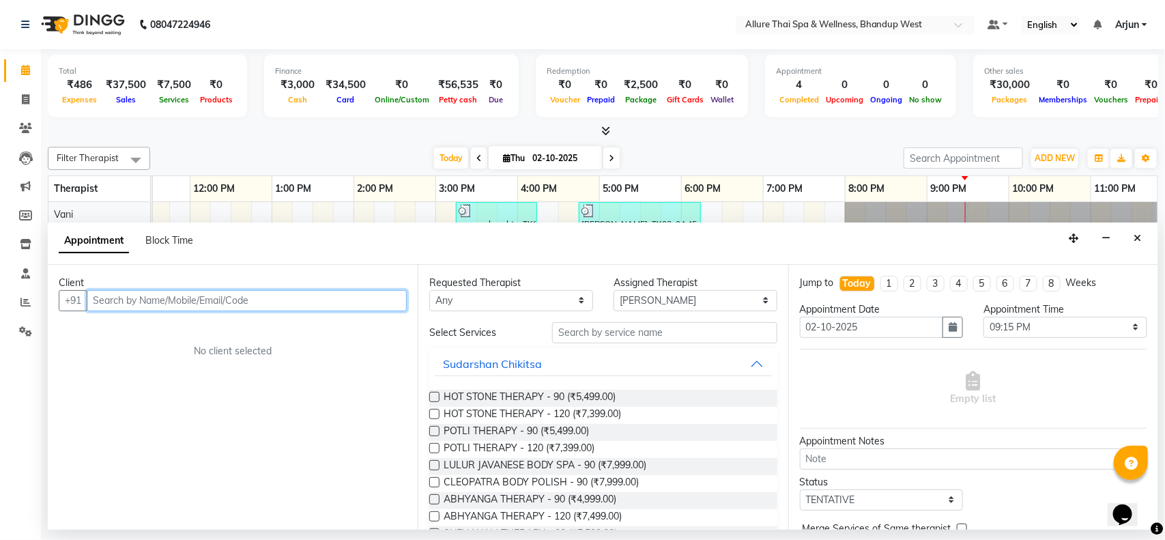
click at [398, 296] on input "text" at bounding box center [247, 300] width 320 height 21
click at [384, 297] on input "text" at bounding box center [247, 300] width 320 height 21
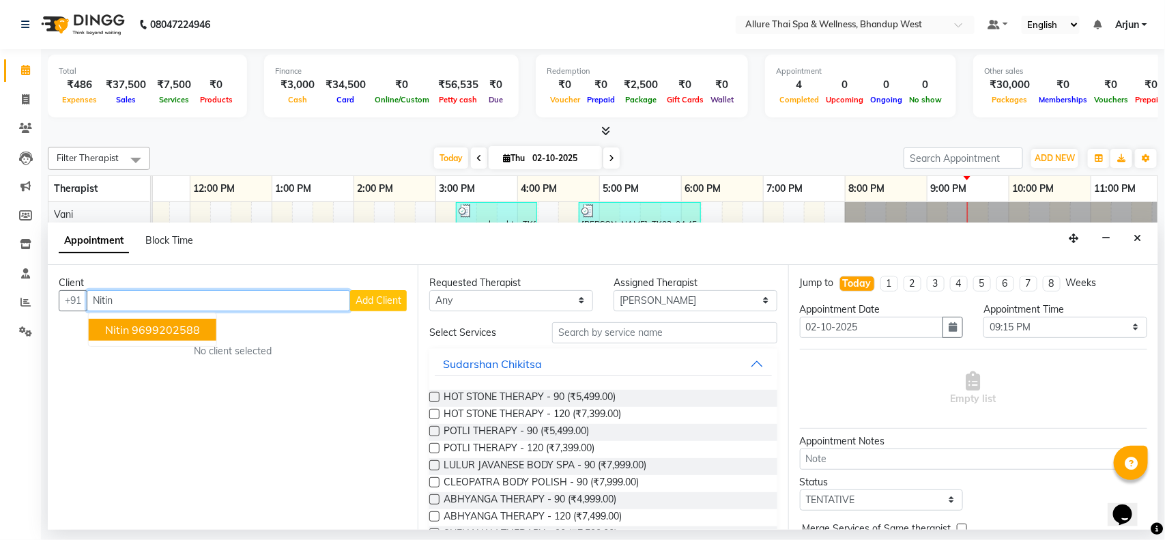
type input "Nitin"
click at [384, 297] on span "Add Client" at bounding box center [379, 300] width 46 height 12
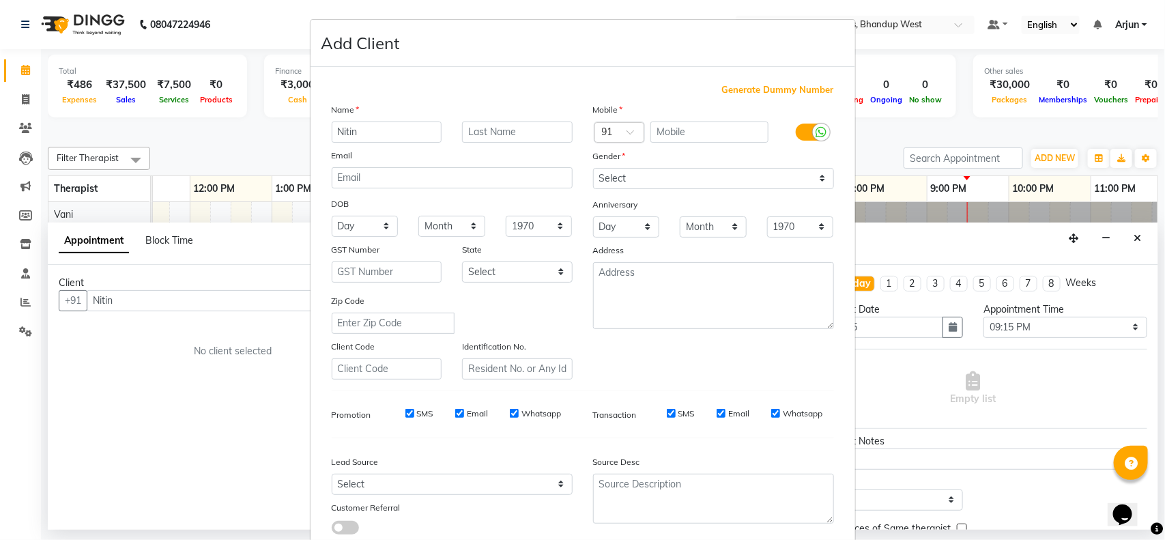
click at [773, 91] on span "Generate Dummy Number" at bounding box center [778, 90] width 112 height 14
type input "1378100000030"
checkbox input "false"
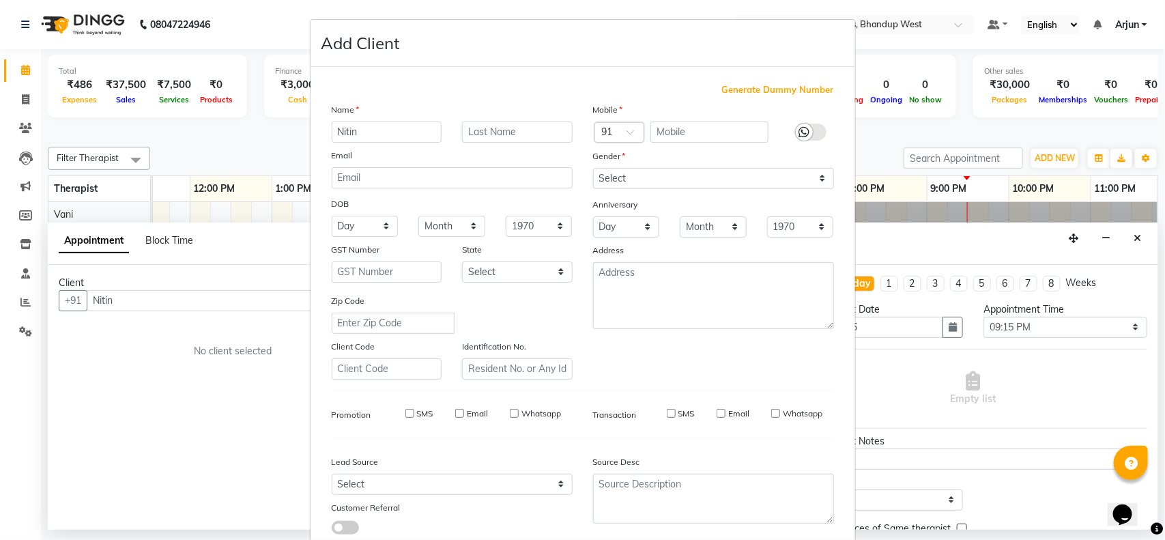
checkbox input "false"
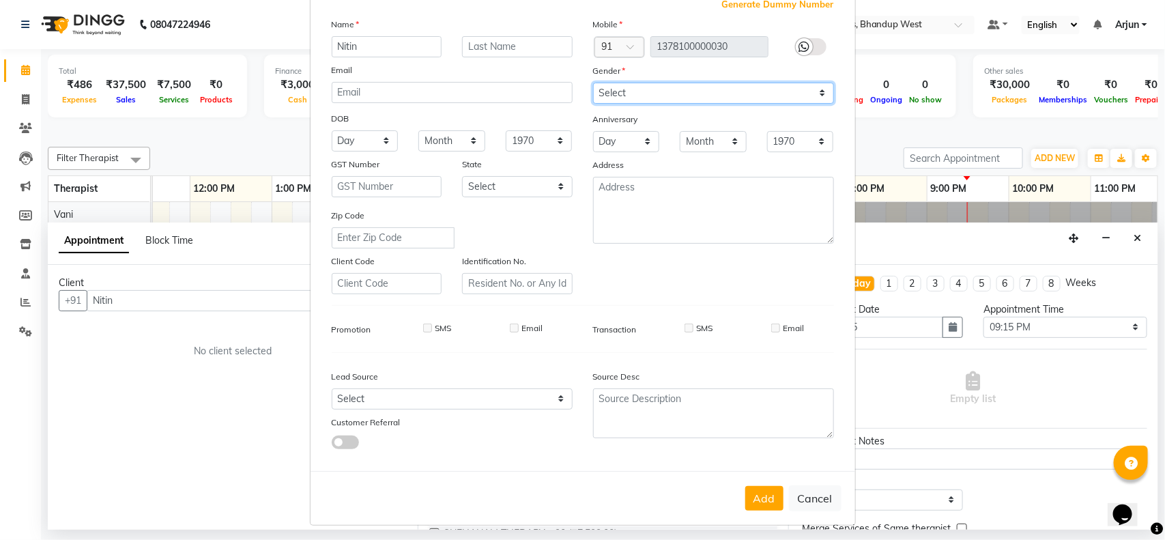
click at [816, 93] on select "Select [DEMOGRAPHIC_DATA] [DEMOGRAPHIC_DATA] Other Prefer Not To Say" at bounding box center [713, 93] width 241 height 21
select select "[DEMOGRAPHIC_DATA]"
click at [593, 83] on select "Select [DEMOGRAPHIC_DATA] [DEMOGRAPHIC_DATA] Other Prefer Not To Say" at bounding box center [713, 93] width 241 height 21
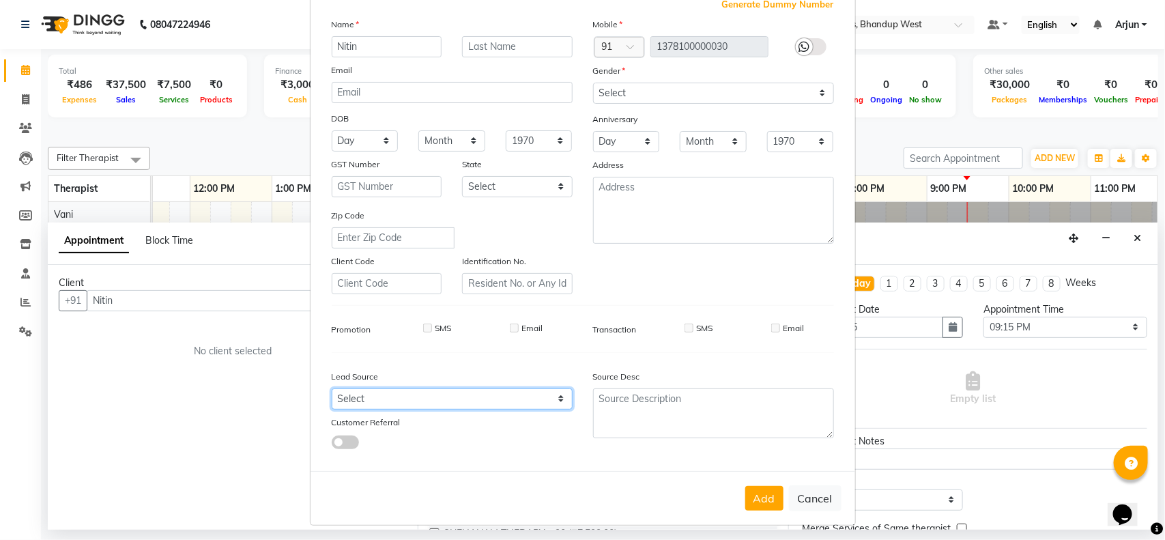
click at [538, 394] on select "Select Walk-in Referral Internet Friend Word of Mouth Advertisement Facebook Ju…" at bounding box center [452, 398] width 241 height 21
click at [332, 388] on select "Select Walk-in Referral Internet Friend Word of Mouth Advertisement Facebook Ju…" at bounding box center [452, 398] width 241 height 21
click at [526, 396] on select "Select Walk-in Referral Internet Friend Word of Mouth Advertisement Facebook Ju…" at bounding box center [452, 398] width 241 height 21
select select "55728"
click at [332, 388] on select "Select Walk-in Referral Internet Friend Word of Mouth Advertisement Facebook Ju…" at bounding box center [452, 398] width 241 height 21
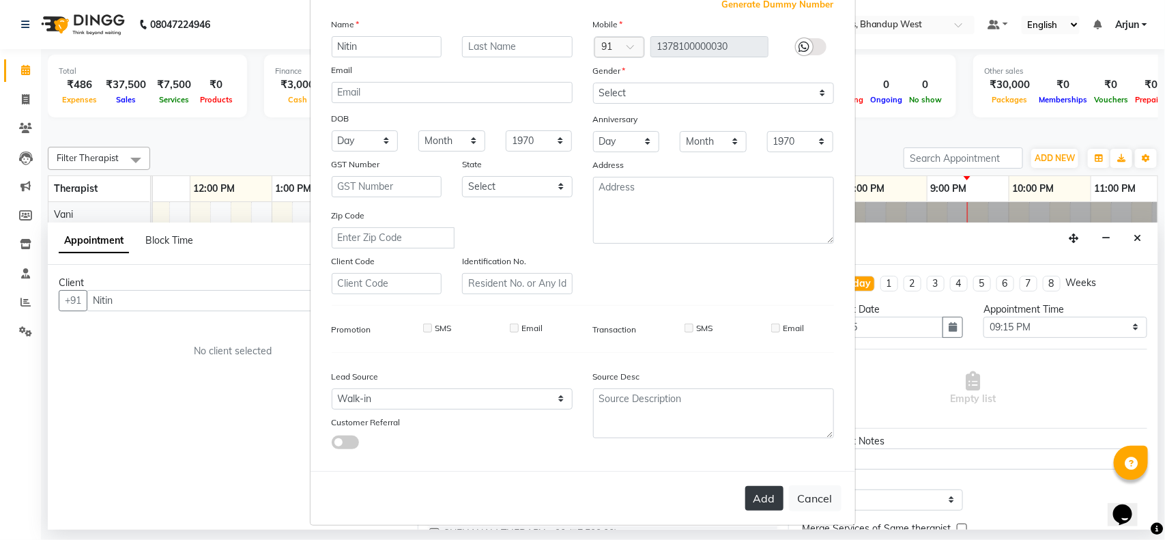
click at [759, 490] on button "Add" at bounding box center [764, 498] width 38 height 25
type input "1378100000030"
select select
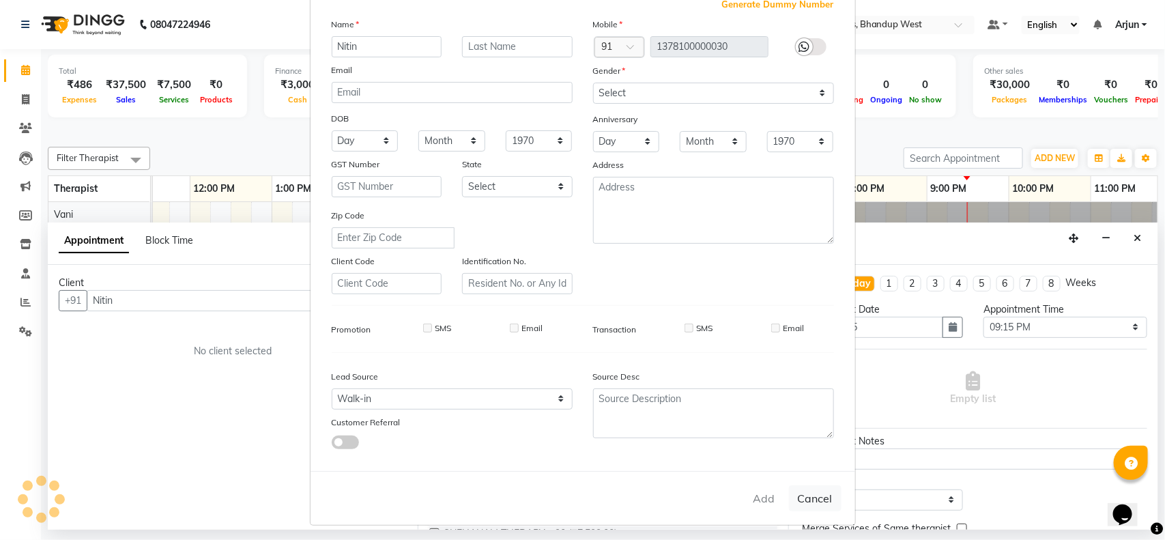
select select
checkbox input "false"
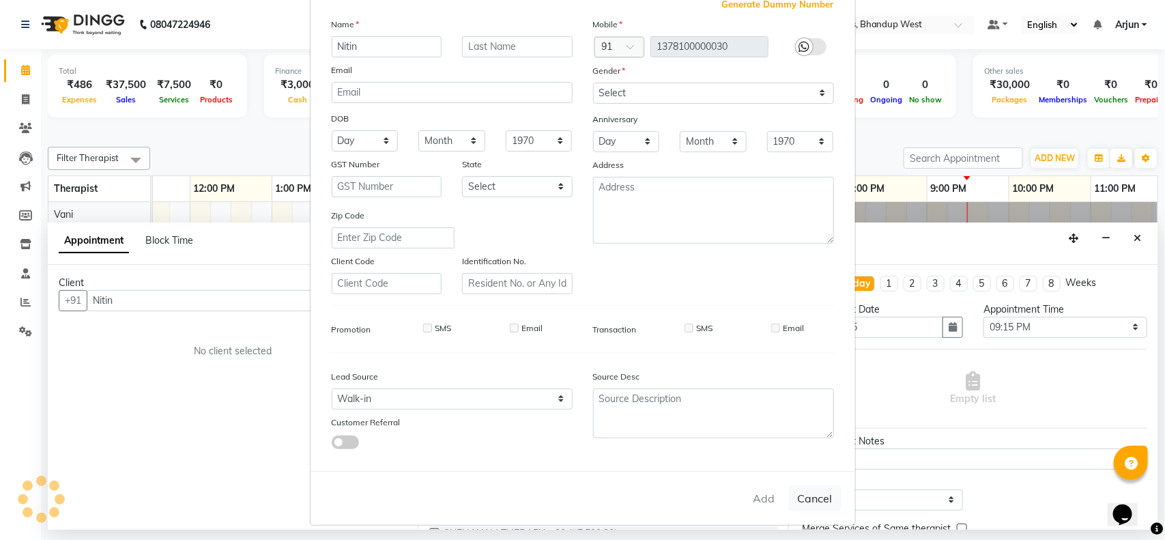
checkbox input "false"
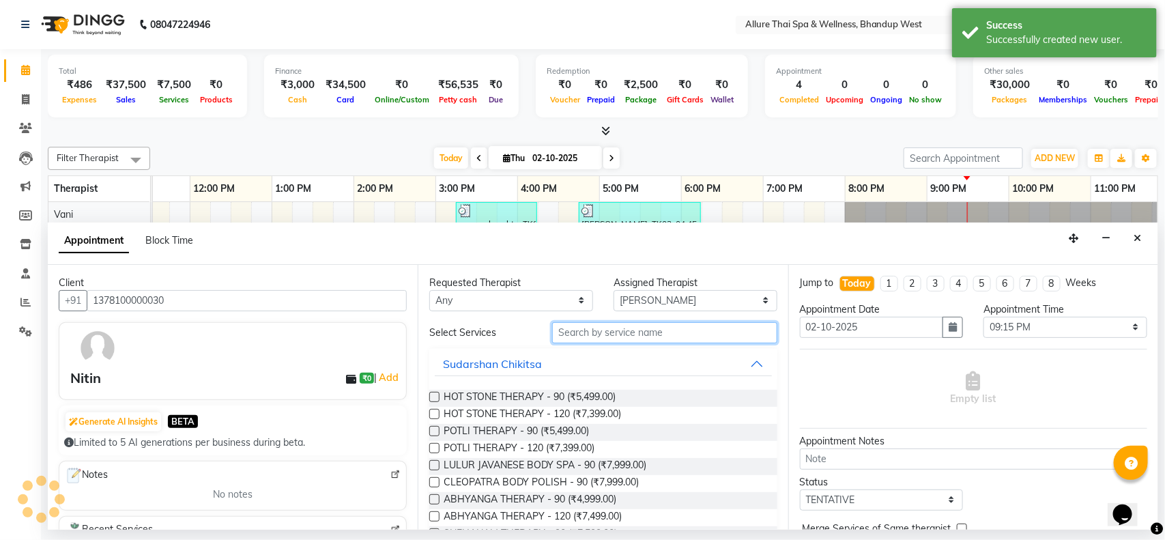
click at [721, 324] on input "text" at bounding box center [664, 332] width 225 height 21
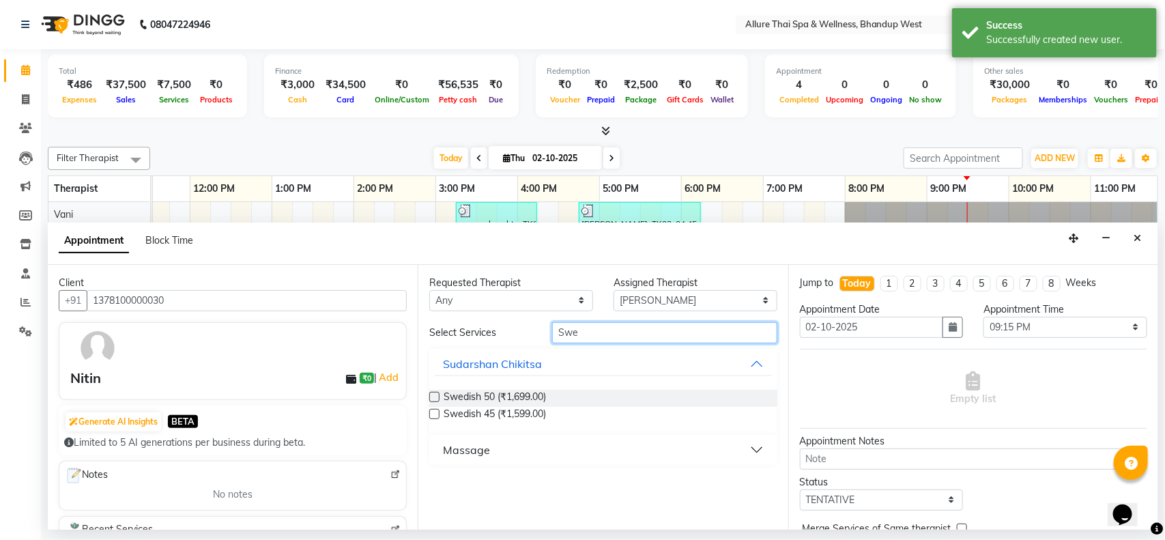
type input "Swe"
click at [762, 449] on button "Massage" at bounding box center [603, 449] width 336 height 25
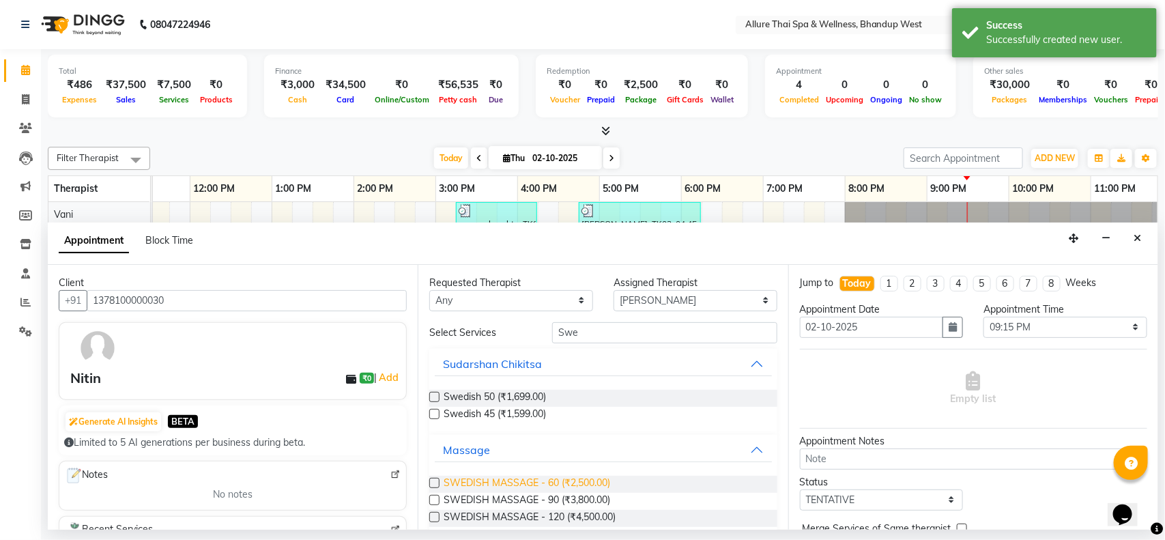
click at [585, 480] on span "SWEDISH MASSAGE - 60 (₹2,500.00)" at bounding box center [527, 484] width 167 height 17
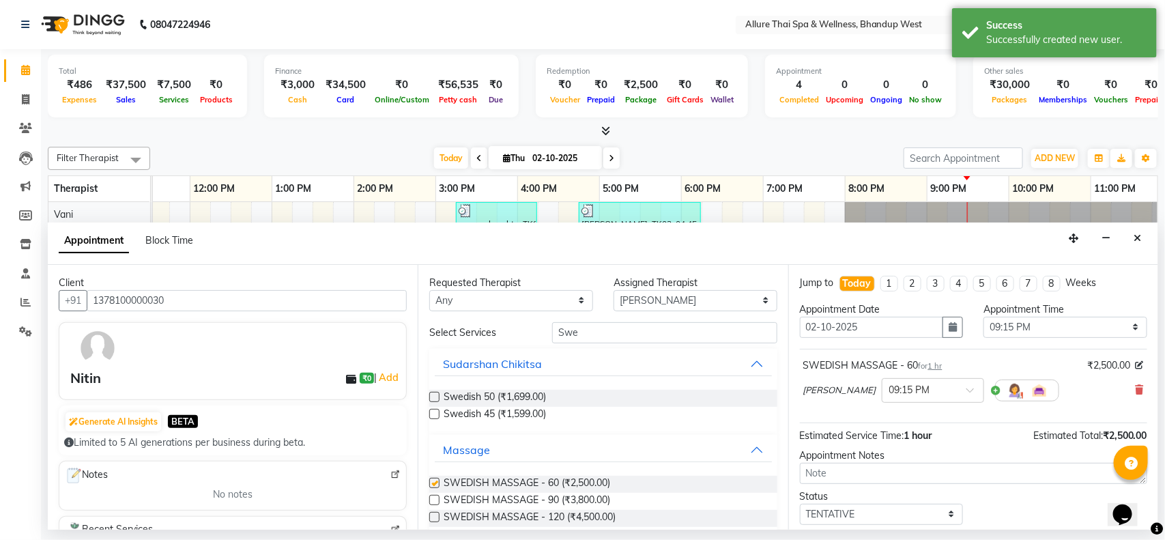
checkbox input "false"
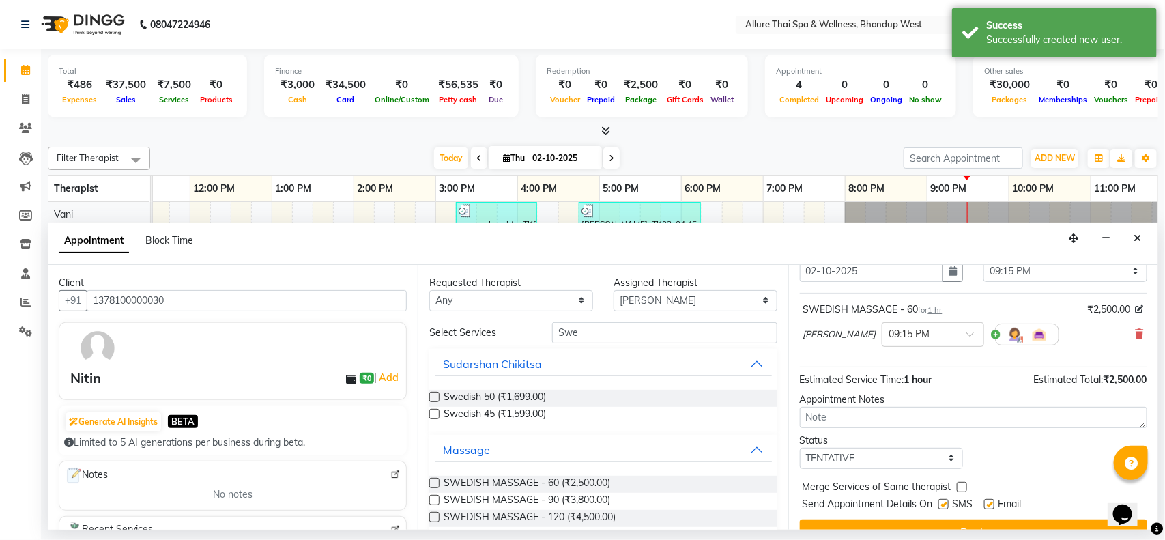
scroll to position [82, 0]
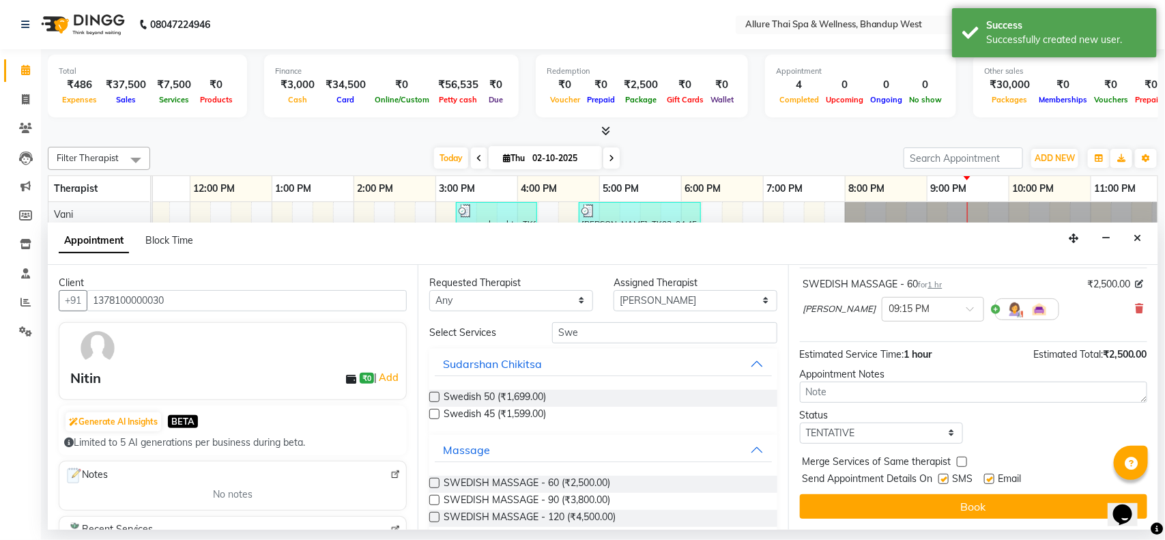
click at [944, 479] on label at bounding box center [943, 479] width 10 height 10
click at [944, 479] on input "checkbox" at bounding box center [942, 480] width 9 height 9
checkbox input "false"
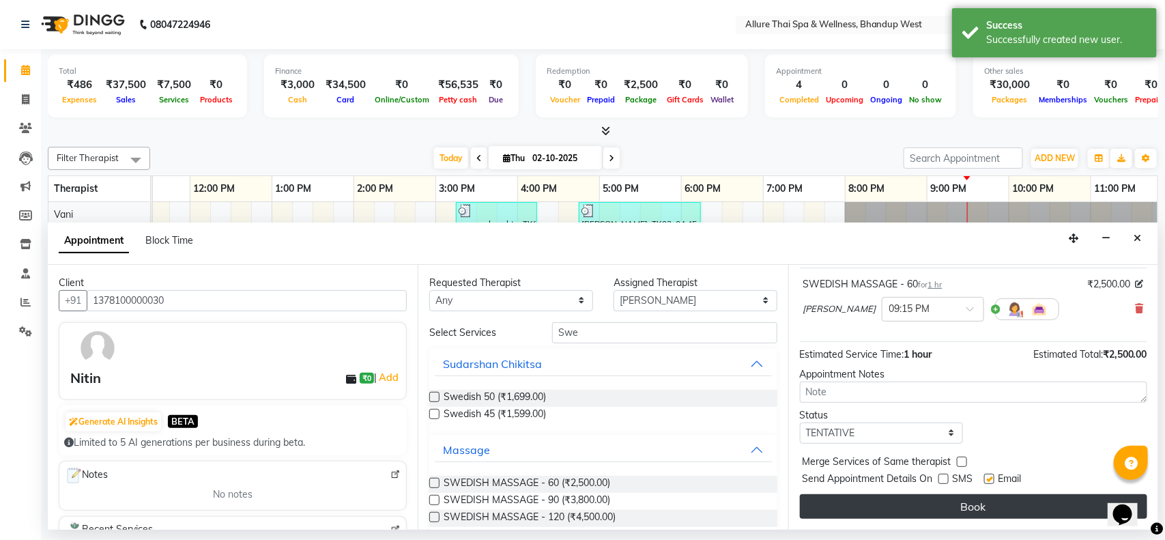
click at [946, 507] on button "Book" at bounding box center [973, 506] width 347 height 25
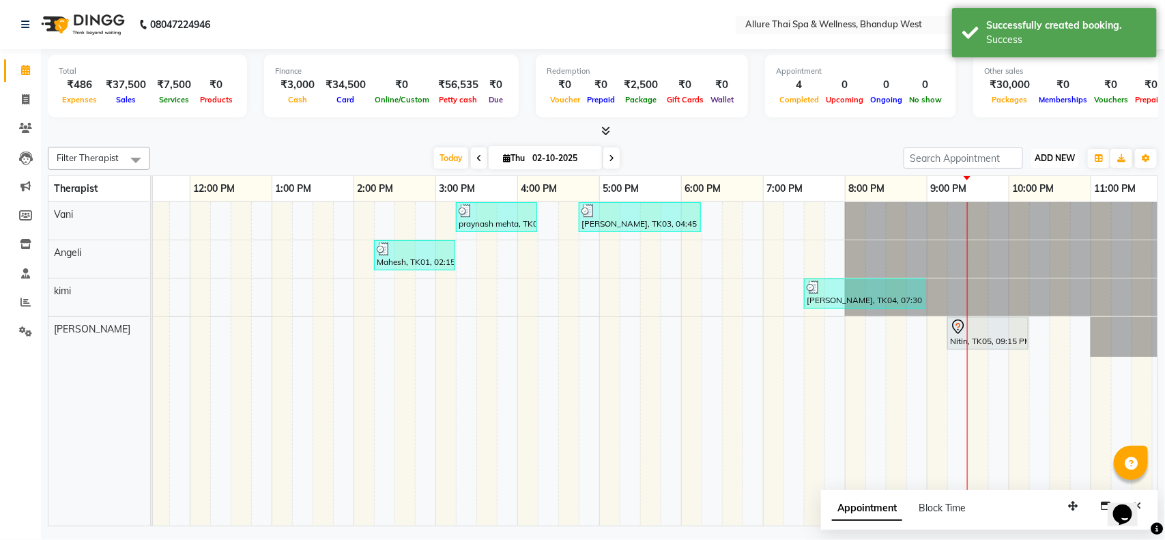
click at [1062, 154] on span "ADD NEW" at bounding box center [1055, 158] width 40 height 10
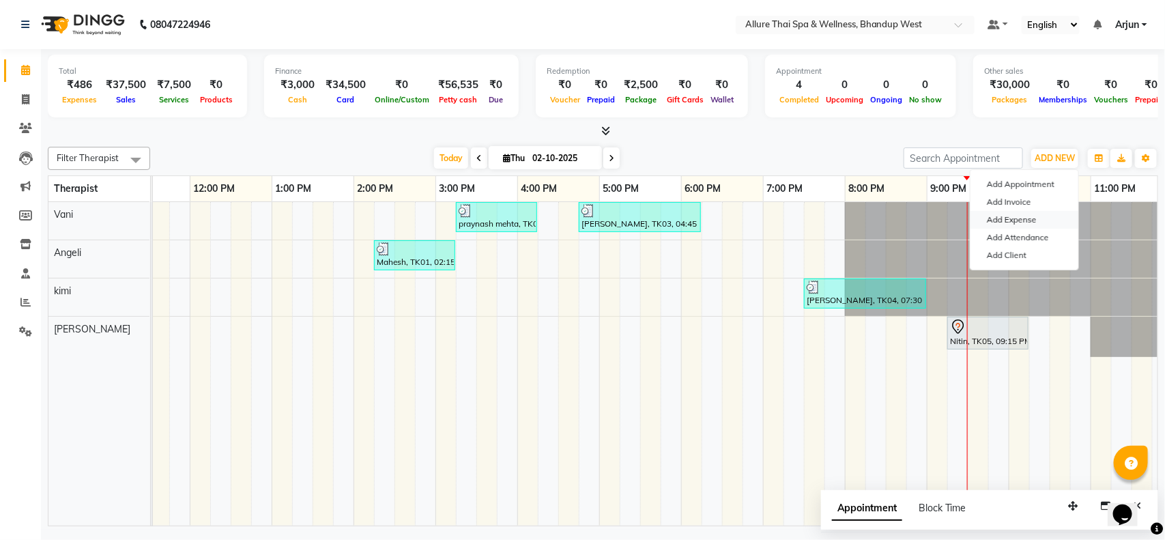
click at [1022, 222] on link "Add Expense" at bounding box center [1025, 220] width 108 height 18
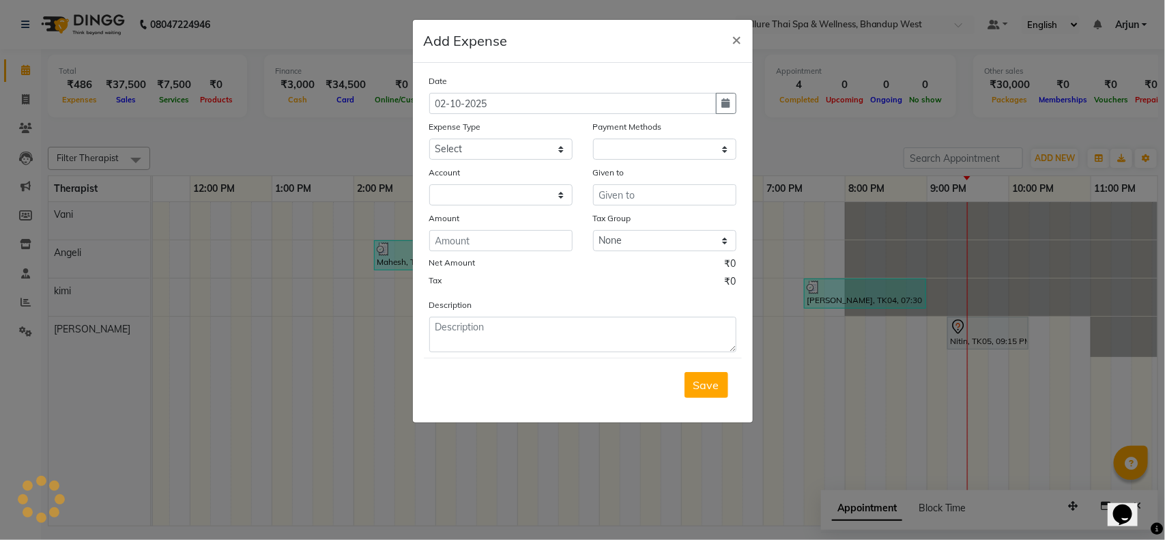
select select "1"
select select "7731"
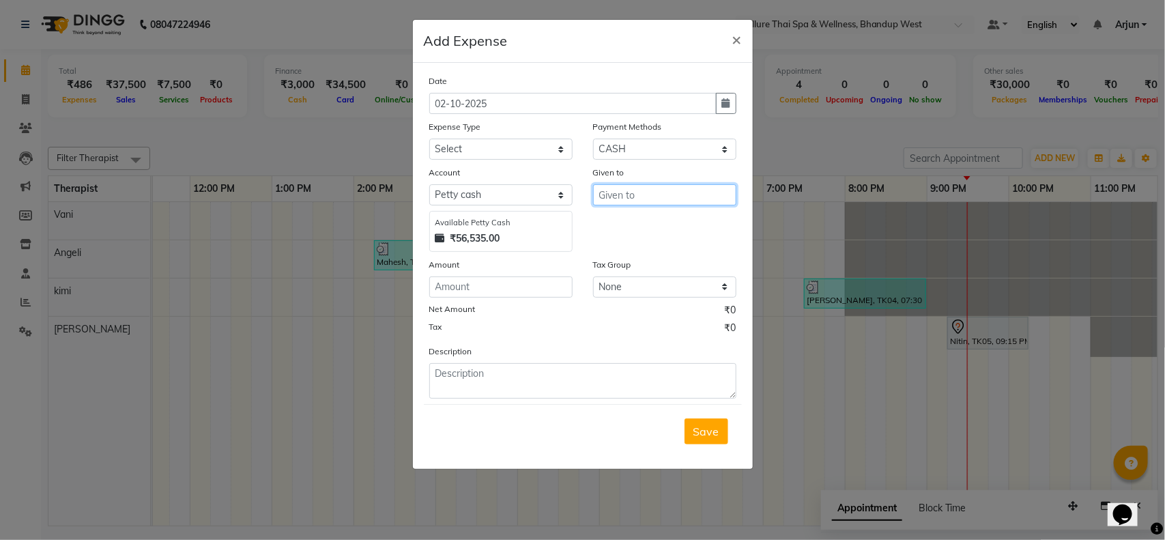
click at [681, 196] on input "text" at bounding box center [664, 194] width 143 height 21
type input "200"
click at [503, 284] on input "number" at bounding box center [500, 286] width 143 height 21
type input "200"
click at [554, 144] on select "Select Advance Salary Advertising and Marketing Expenses Bank charges Car maint…" at bounding box center [500, 149] width 143 height 21
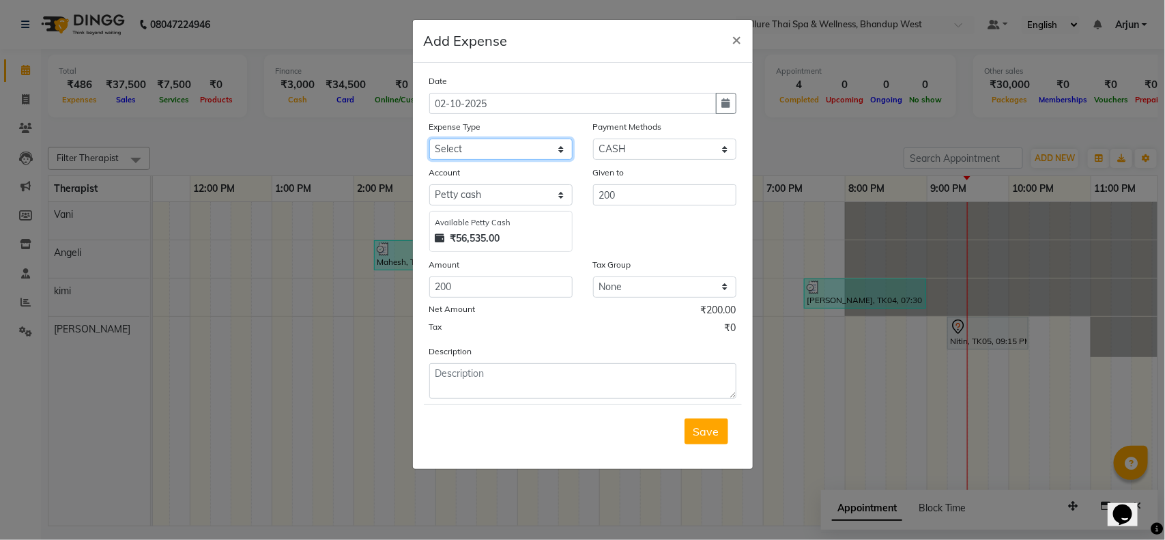
select select "19831"
click at [429, 139] on select "Select Advance Salary Advertising and Marketing Expenses Bank charges Car maint…" at bounding box center [500, 149] width 143 height 21
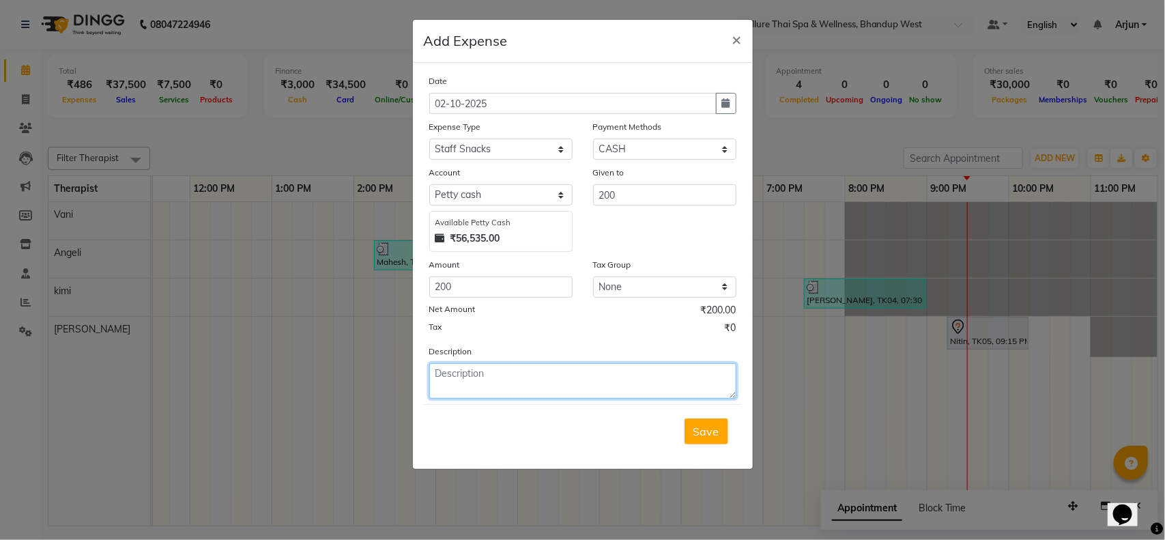
click at [490, 387] on textarea at bounding box center [582, 380] width 307 height 35
type textarea "L"
type textarea "l"
type textarea "Lunch for [DEMOGRAPHIC_DATA] work 10am to 11pm"
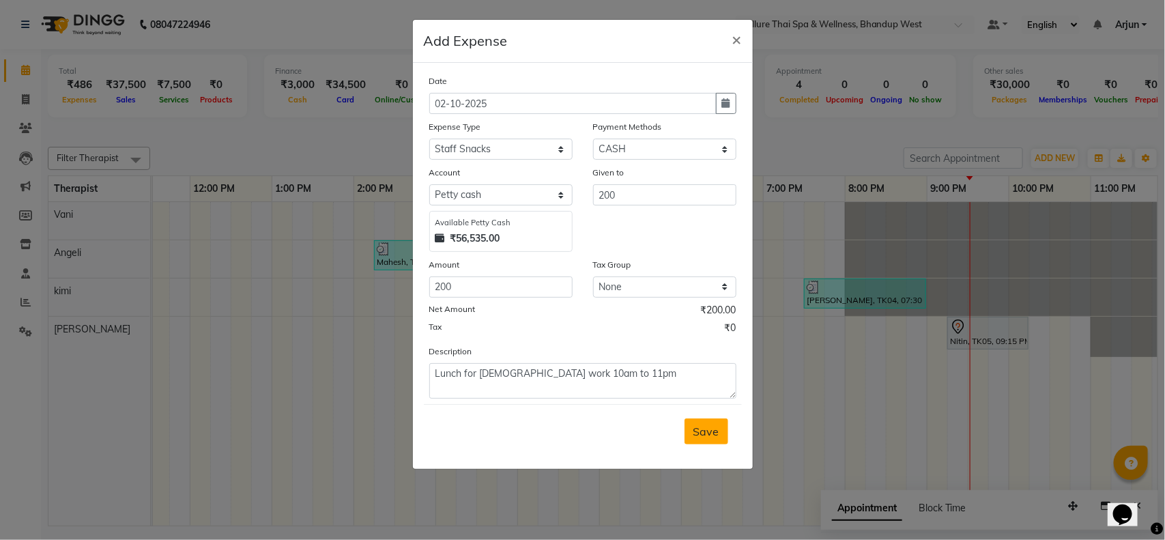
click at [710, 429] on span "Save" at bounding box center [706, 432] width 26 height 14
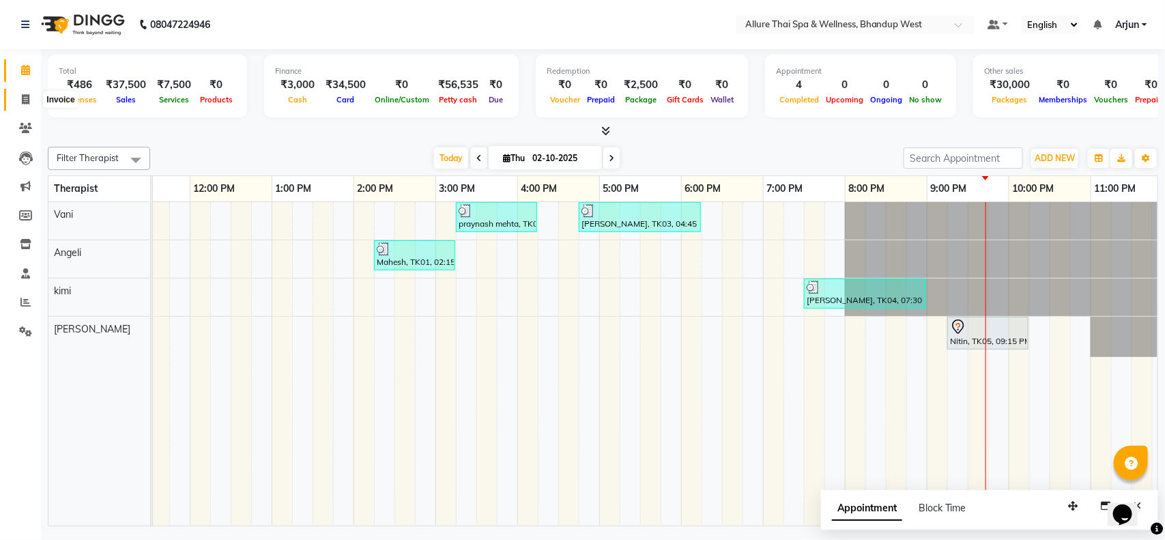
click at [14, 98] on span at bounding box center [26, 100] width 24 height 16
select select "8527"
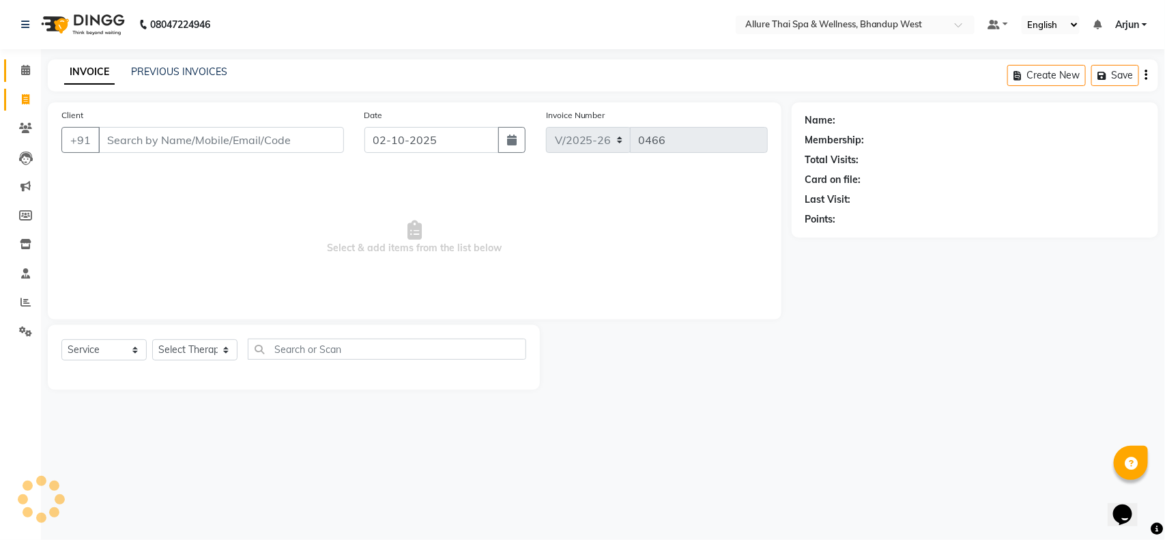
select select "package"
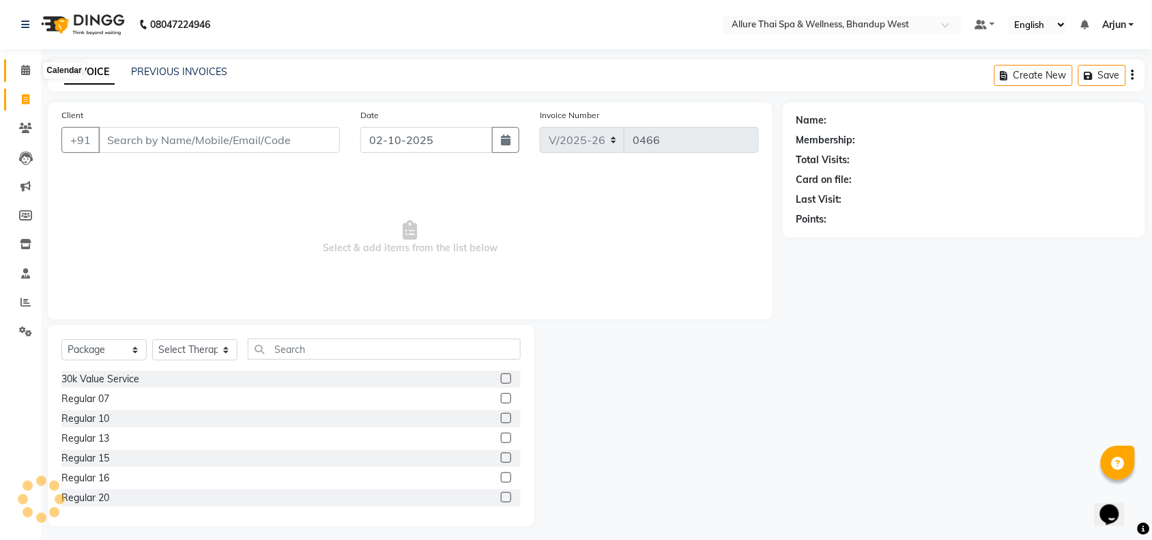
click at [18, 72] on span at bounding box center [26, 71] width 24 height 16
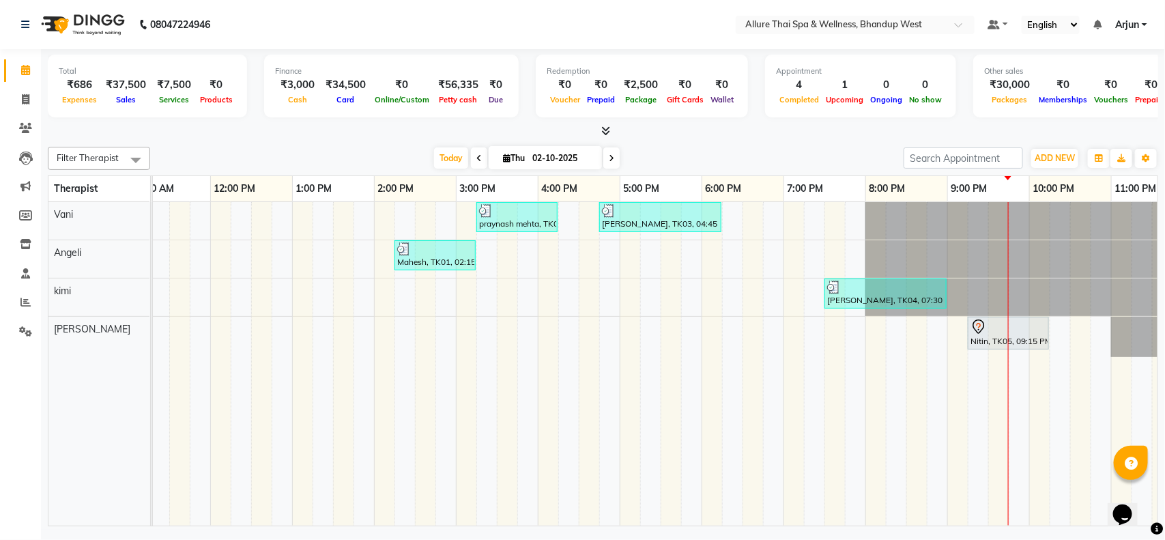
scroll to position [0, 223]
